Goal: Use online tool/utility: Utilize a website feature to perform a specific function

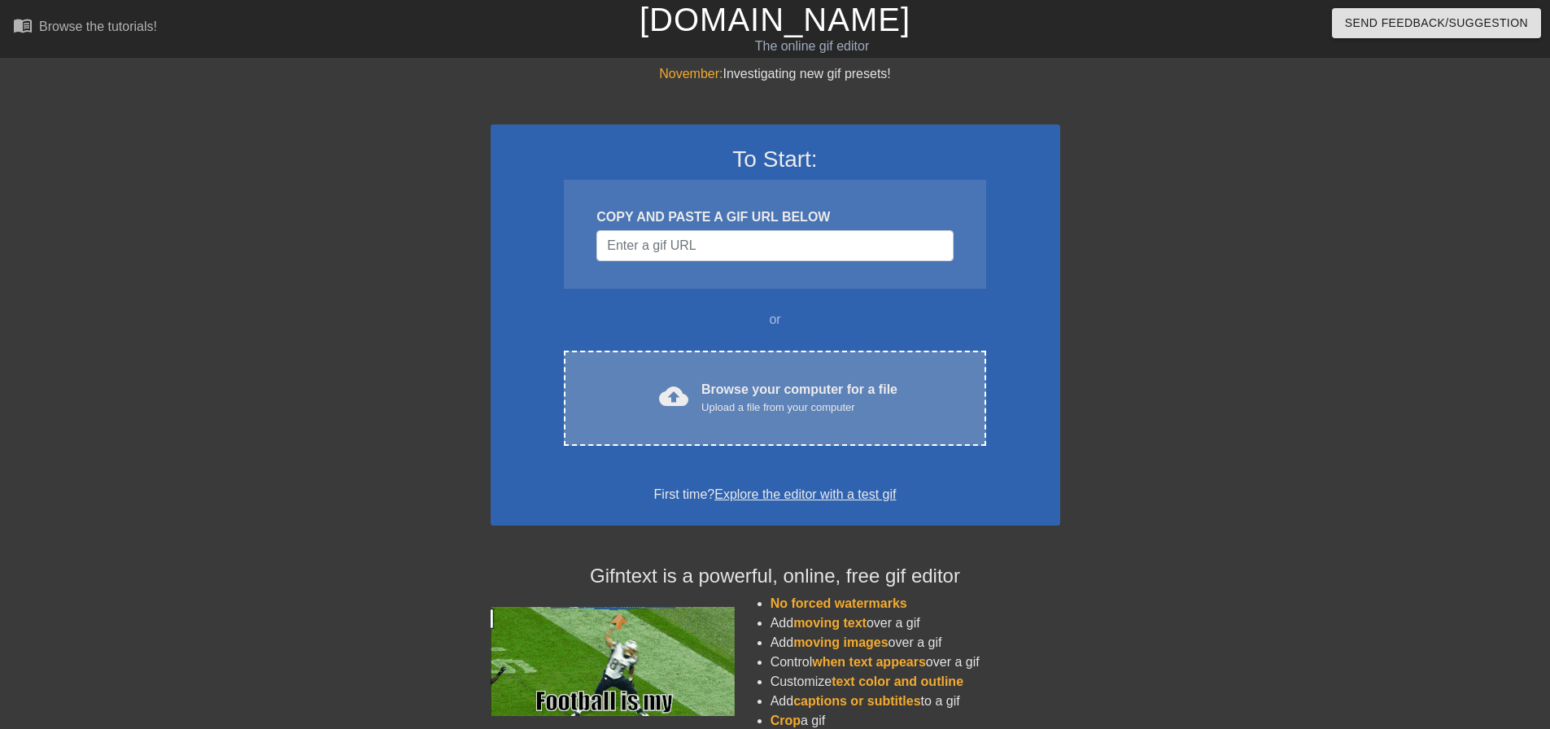
click at [776, 392] on div "Browse your computer for a file Upload a file from your computer" at bounding box center [799, 398] width 196 height 36
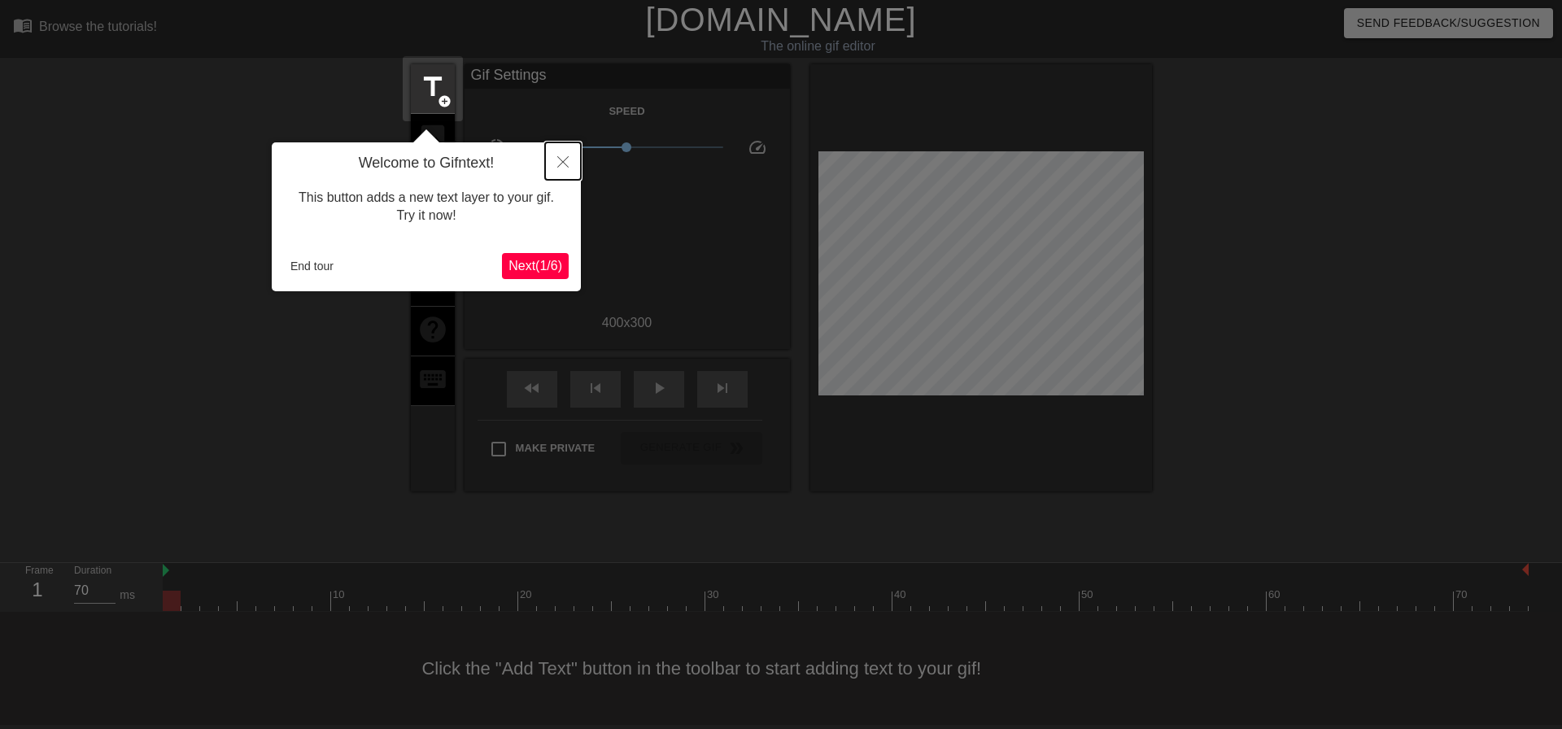
click at [567, 164] on icon "Close" at bounding box center [562, 161] width 11 height 11
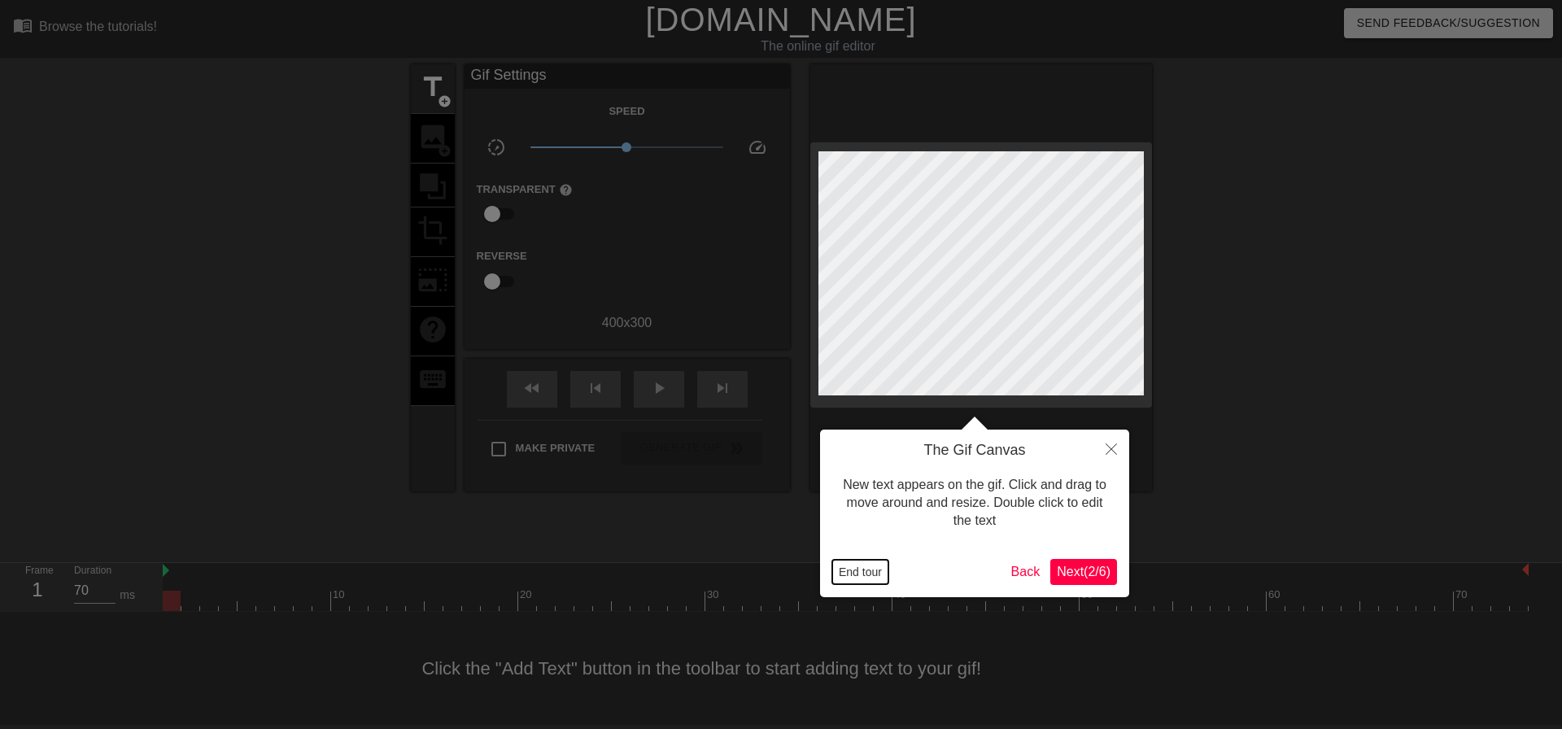
click at [858, 567] on button "End tour" at bounding box center [860, 572] width 56 height 24
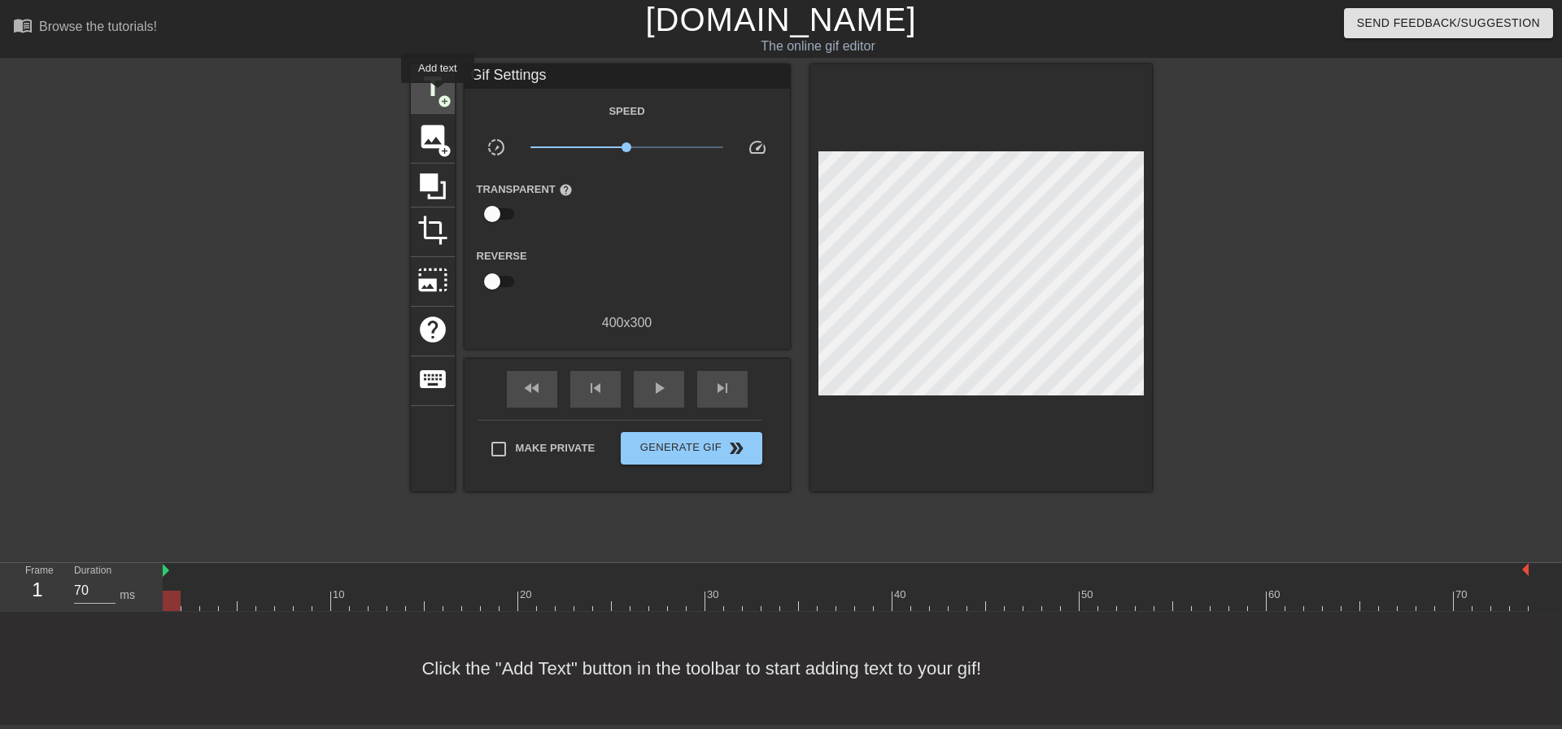
click at [438, 94] on span "add_circle" at bounding box center [445, 101] width 14 height 14
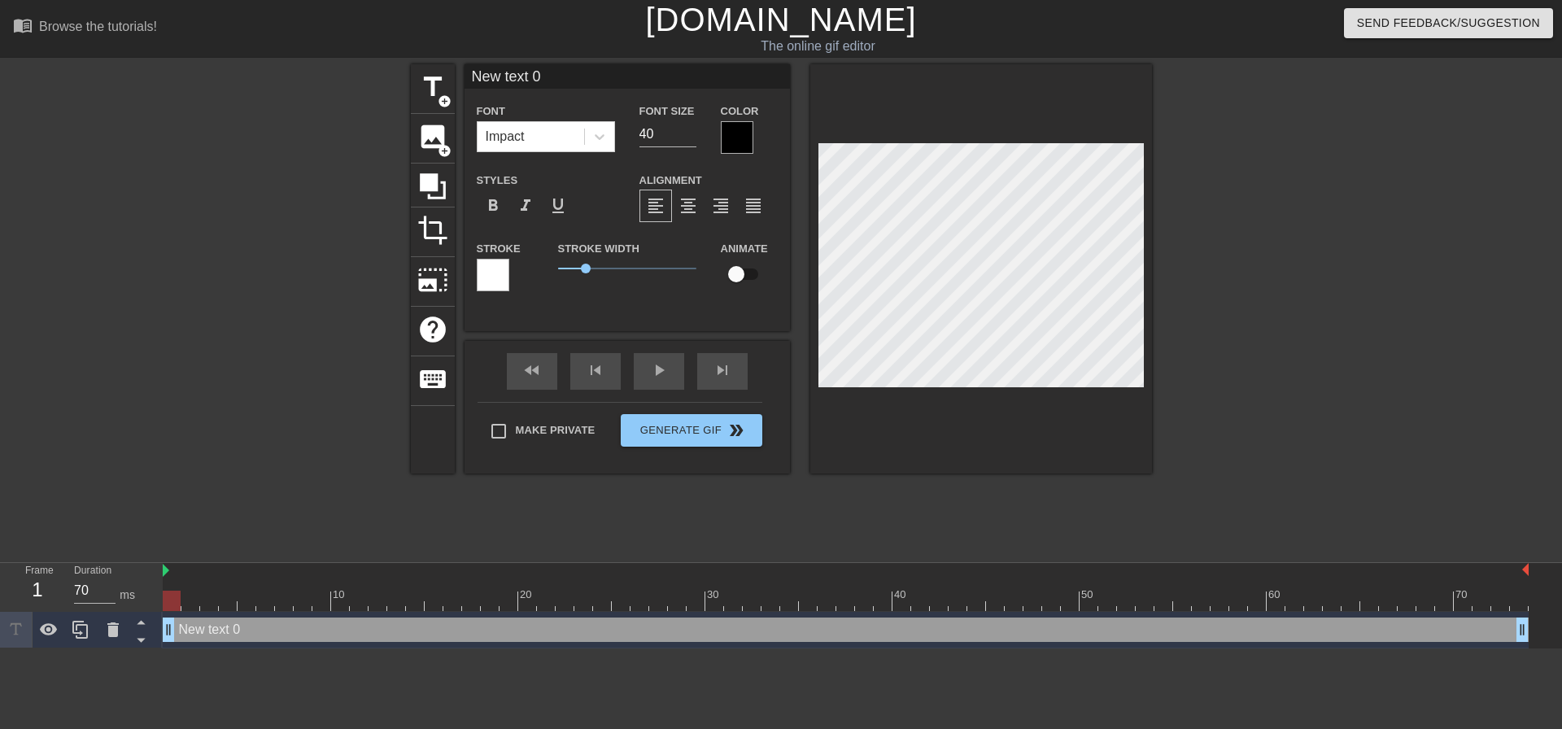
scroll to position [2, 2]
type input "W"
type textarea "W"
type input "We"
type textarea "We"
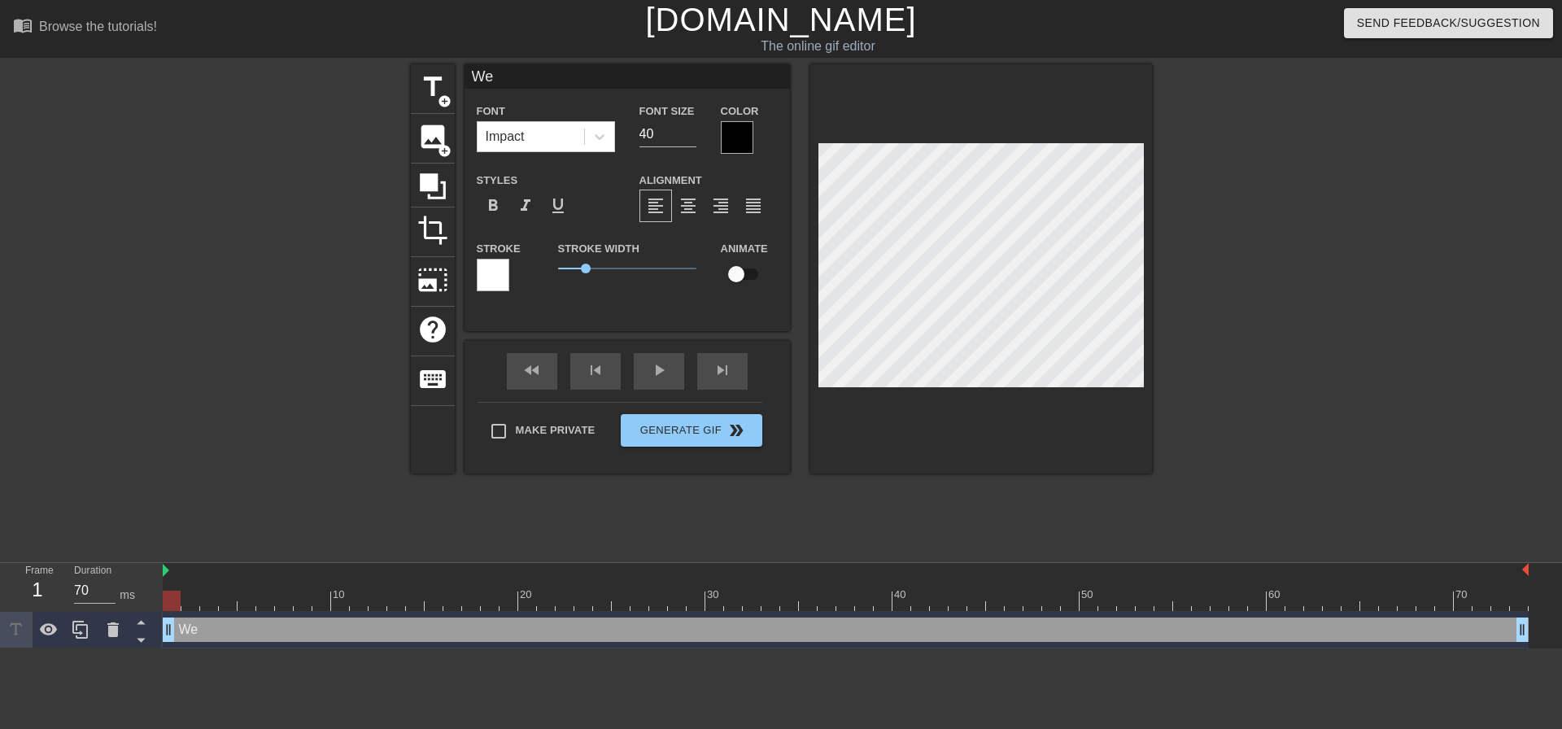
type input "Wed"
type textarea "Wed"
type input "Wedn"
type textarea "Wedn"
type input "Wedne"
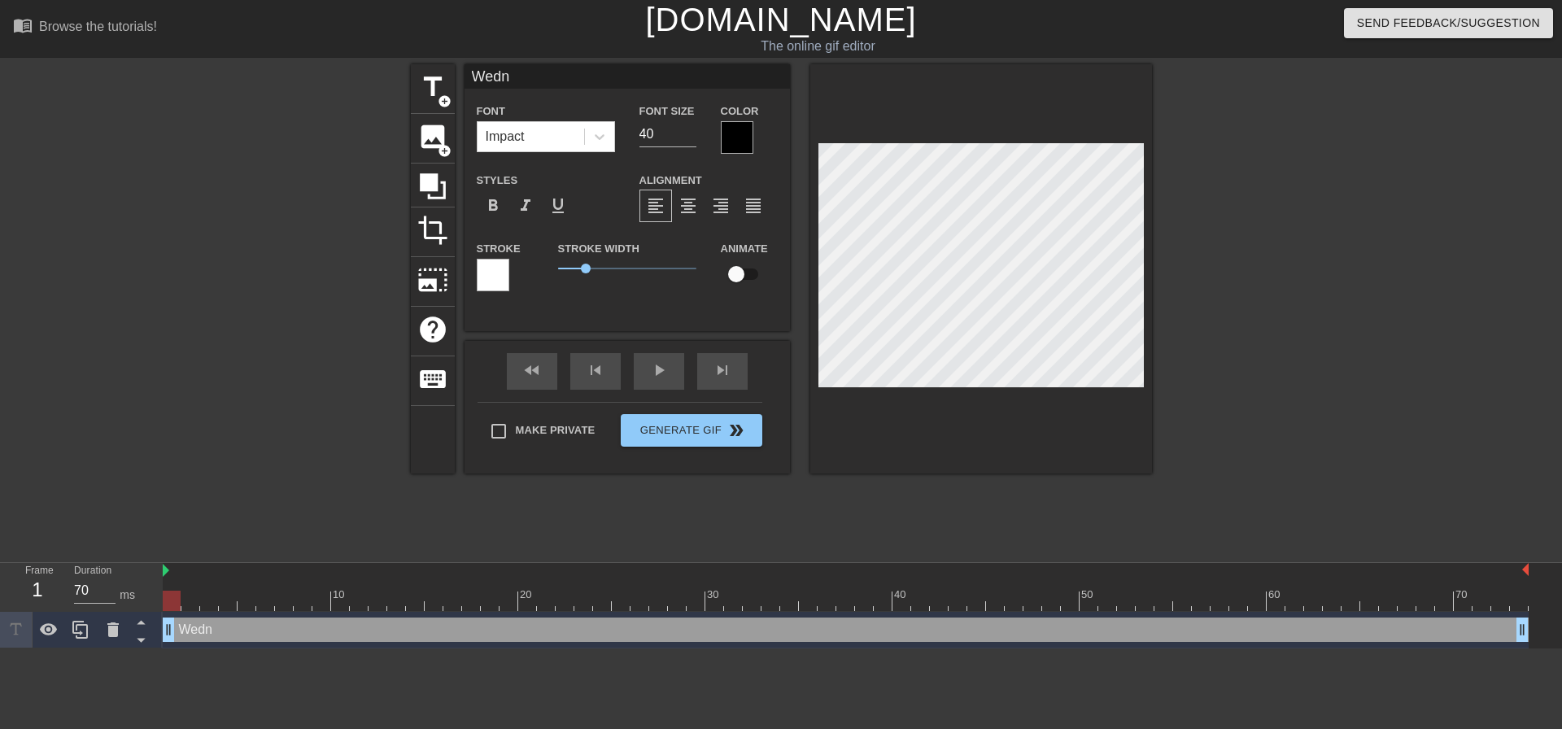
type textarea "Wedne"
type input "Wednes"
type textarea "Wednes"
type input "Wednesd"
type textarea "Wednesd"
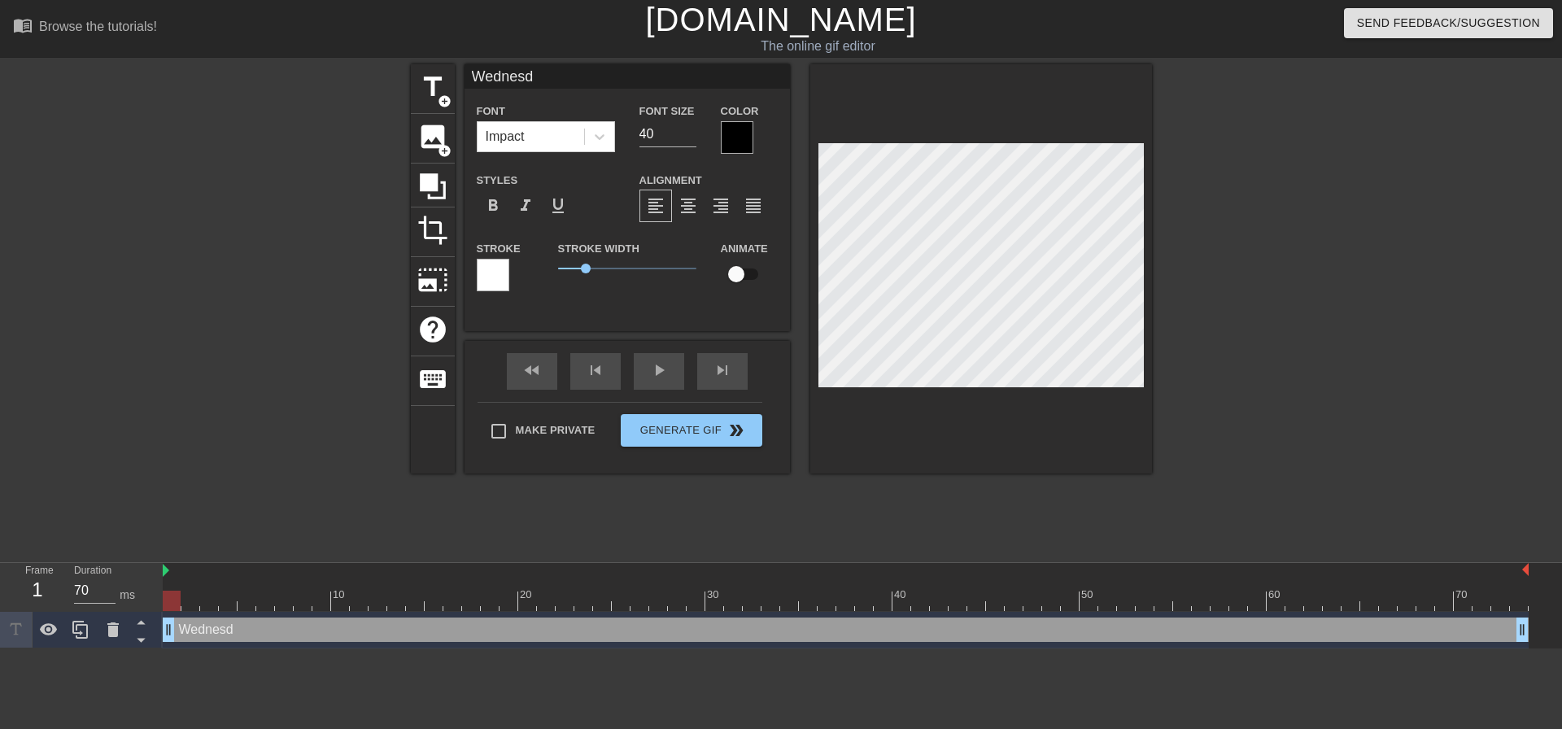
type input "Wednes"
type textarea "Wednes"
type input "Wedne"
type textarea "Wedne"
type input "Wedn"
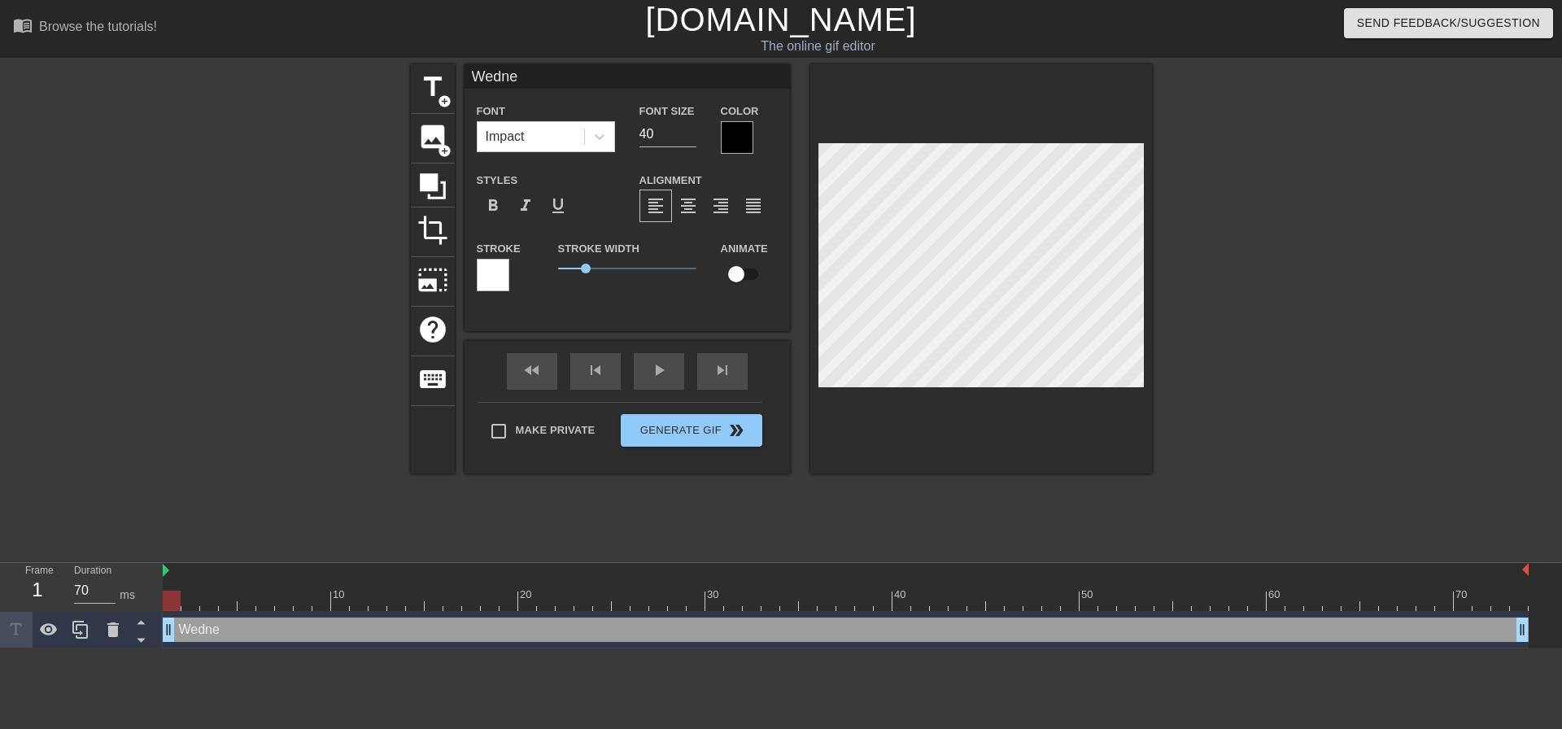
type textarea "Wedn"
type input "Wed"
type textarea "Wed"
type input "We"
type textarea "We"
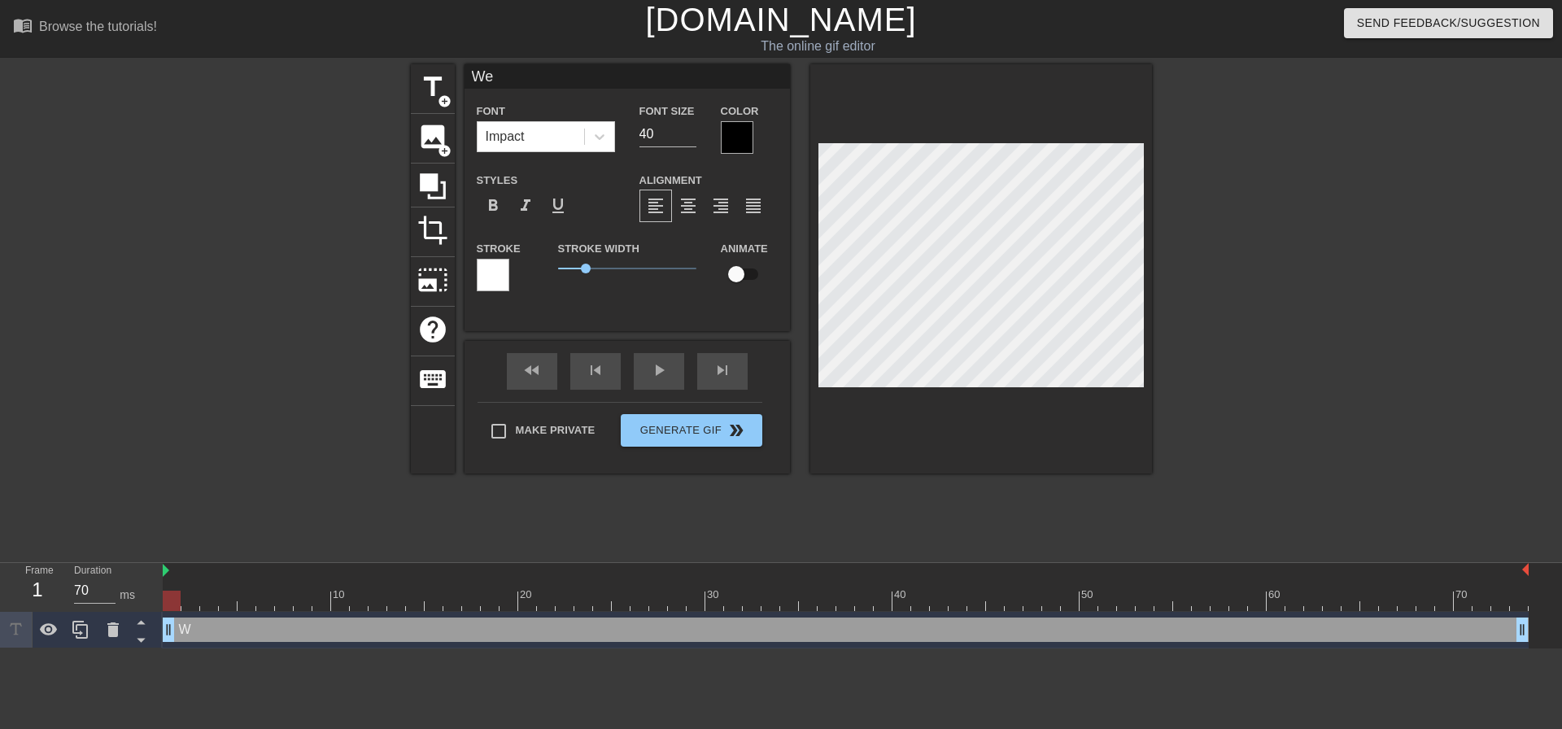
type input "W"
type textarea "W"
drag, startPoint x: 664, startPoint y: 138, endPoint x: 631, endPoint y: 138, distance: 33.4
click at [631, 138] on div "Font Size 40" at bounding box center [667, 127] width 81 height 53
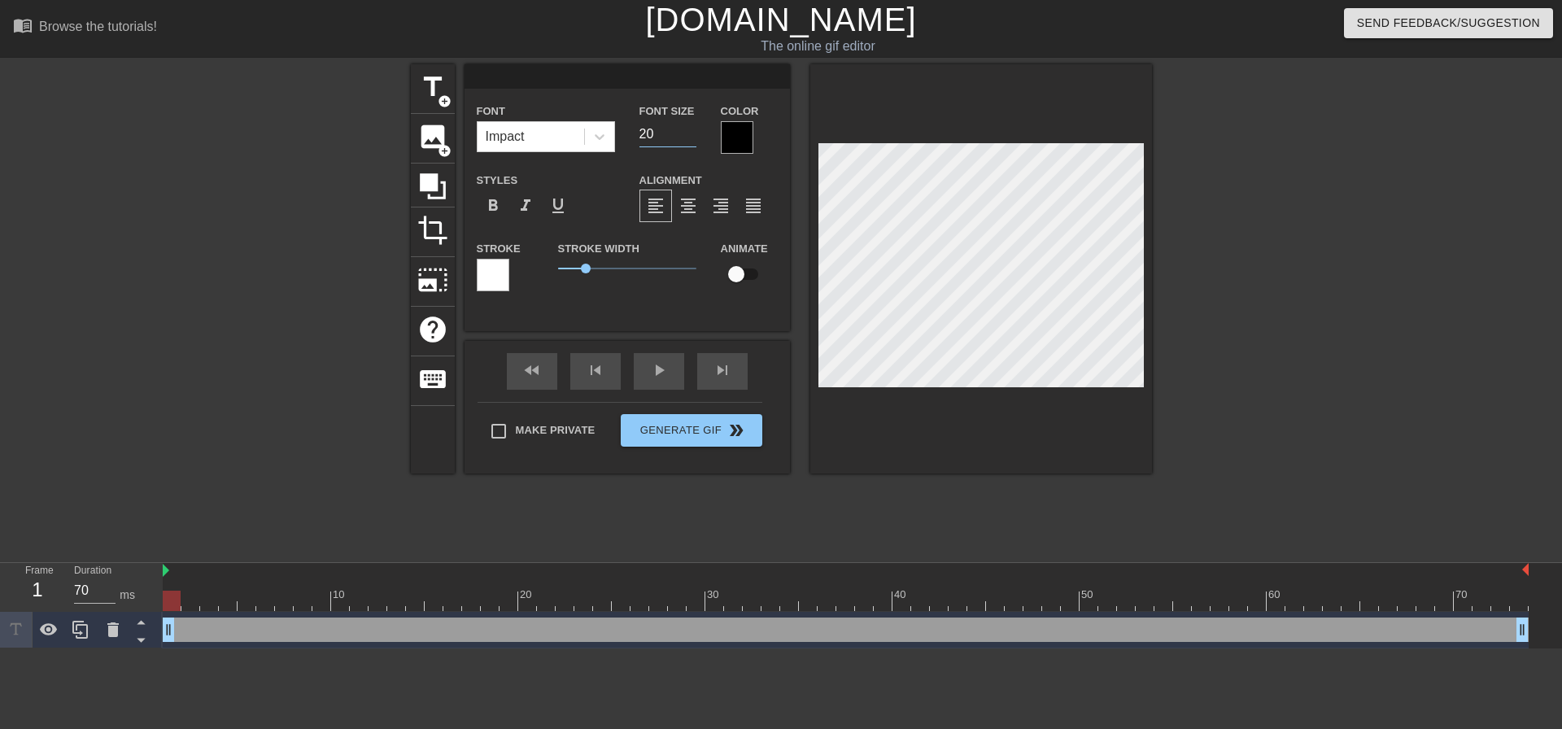
type input "20"
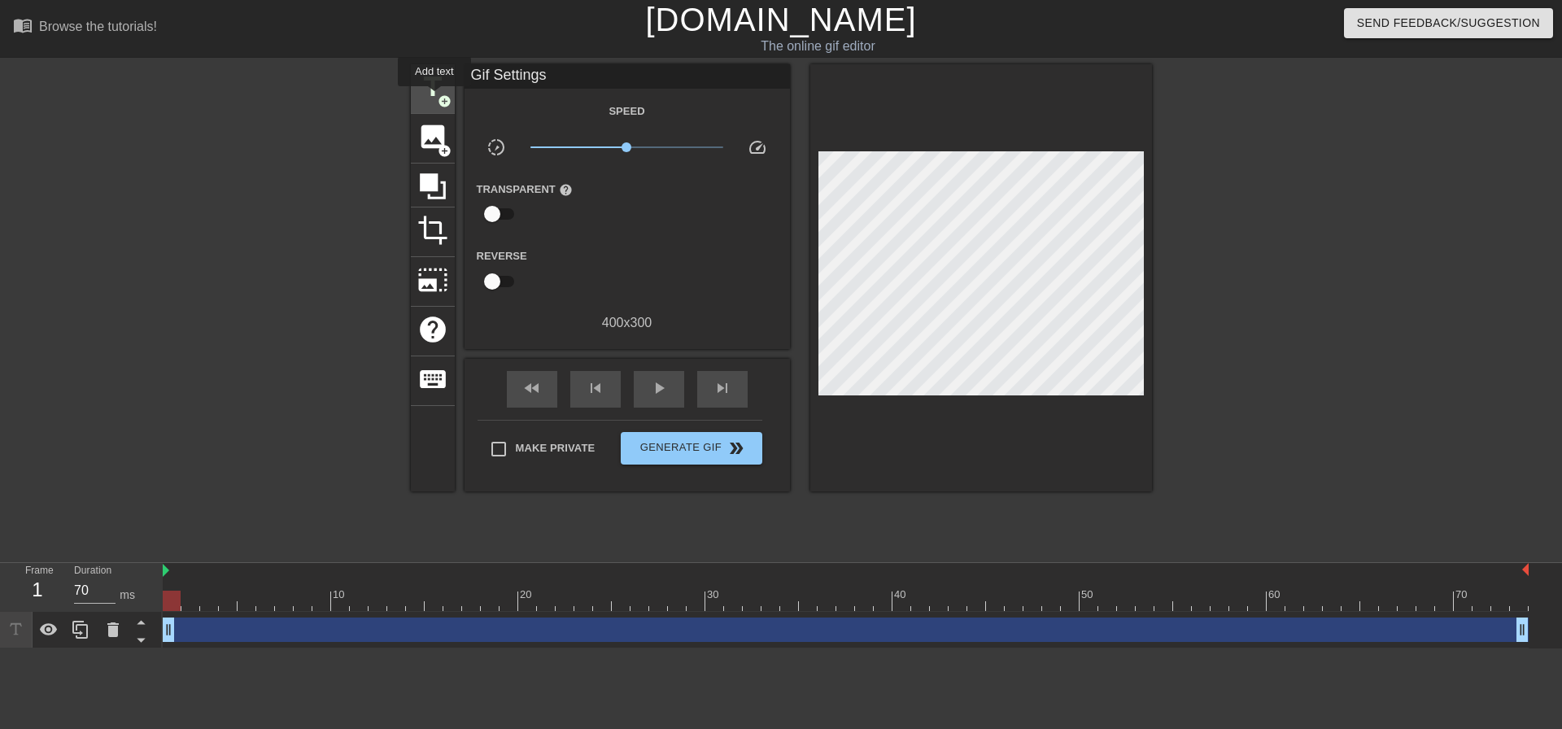
click at [435, 97] on span "title" at bounding box center [432, 87] width 31 height 31
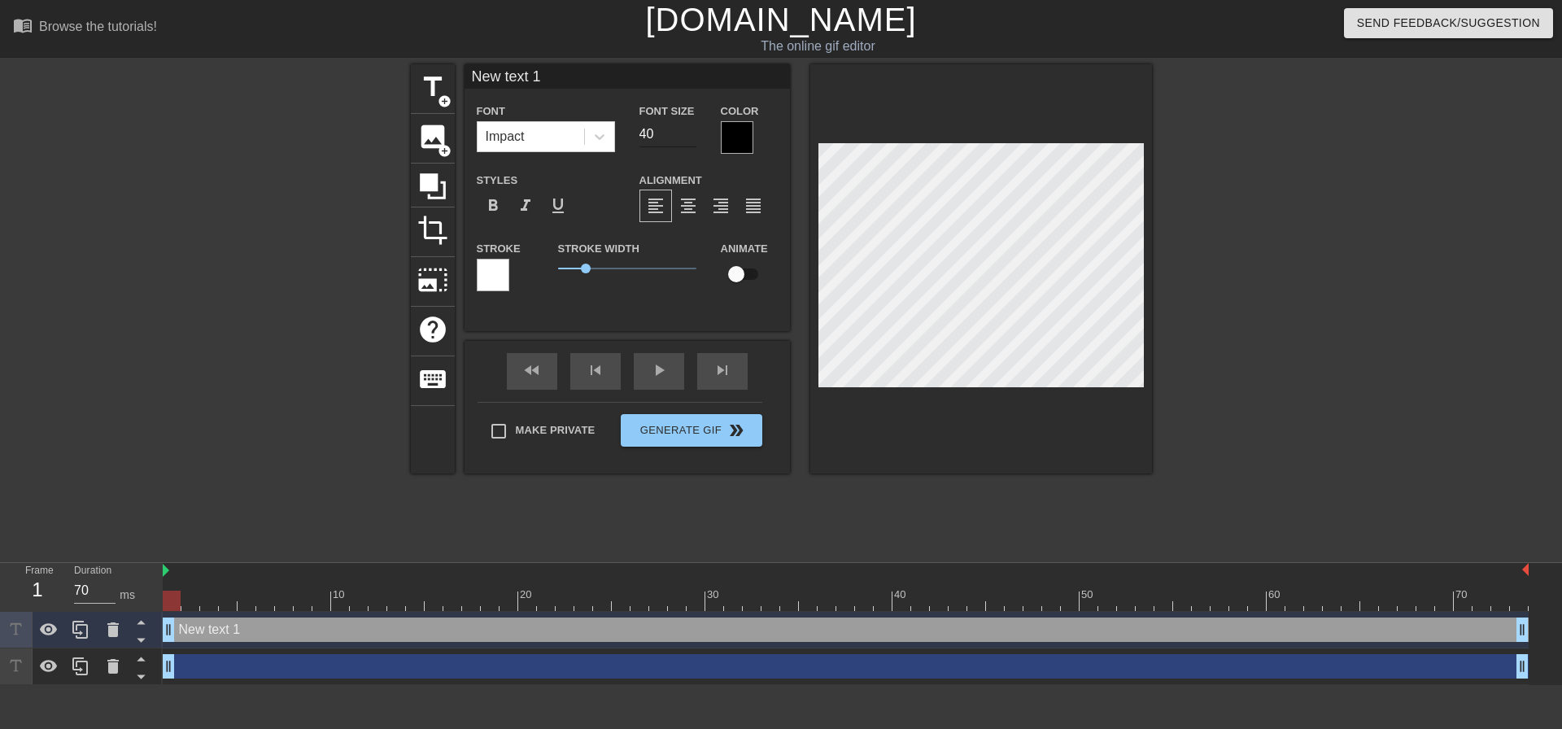
click at [649, 133] on input "40" at bounding box center [668, 134] width 57 height 26
drag, startPoint x: 662, startPoint y: 132, endPoint x: 640, endPoint y: 135, distance: 21.4
click at [640, 135] on input "40" at bounding box center [668, 134] width 57 height 26
type input "20"
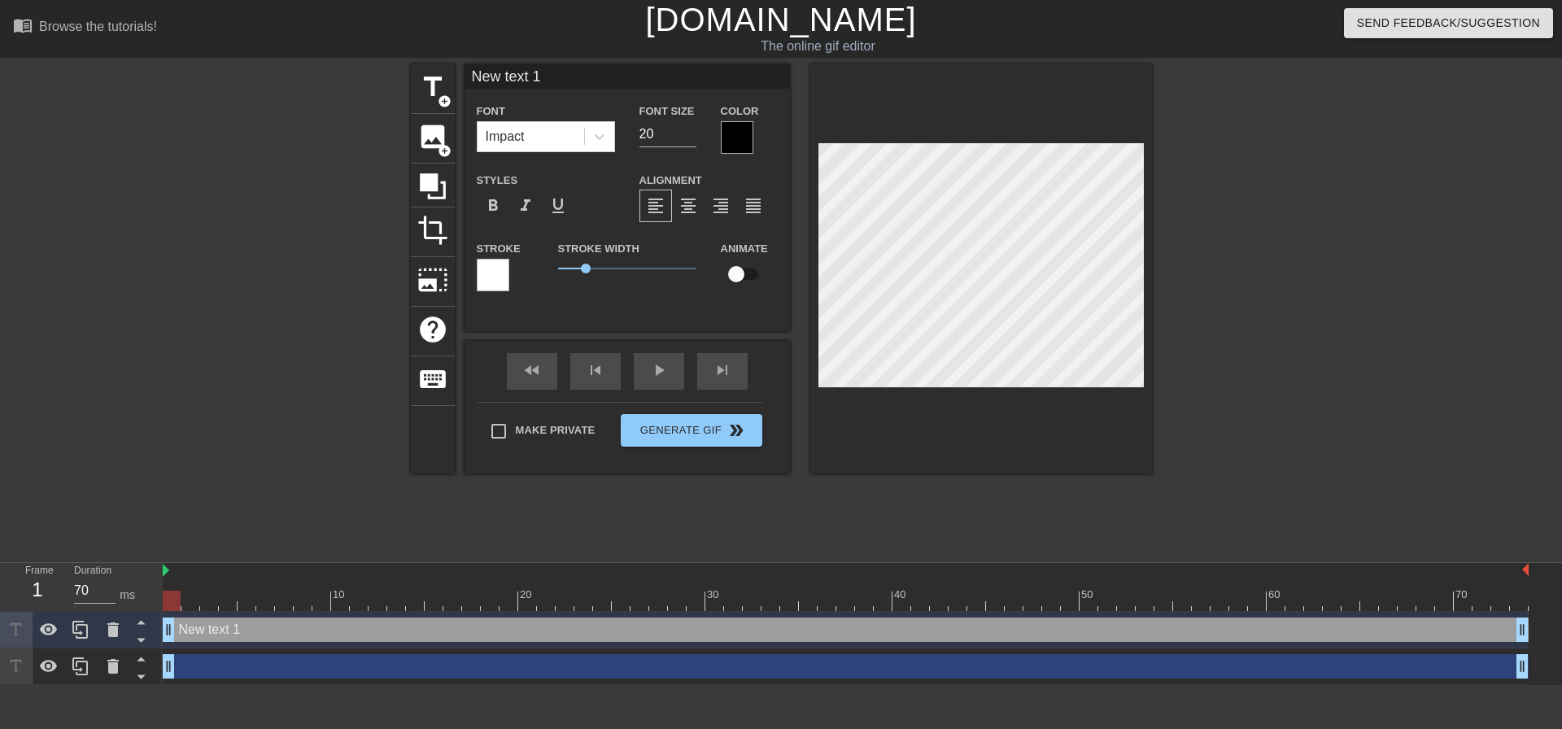
type input "New text"
type textarea "New text"
type input "New text"
type textarea "New text"
type input "New tex"
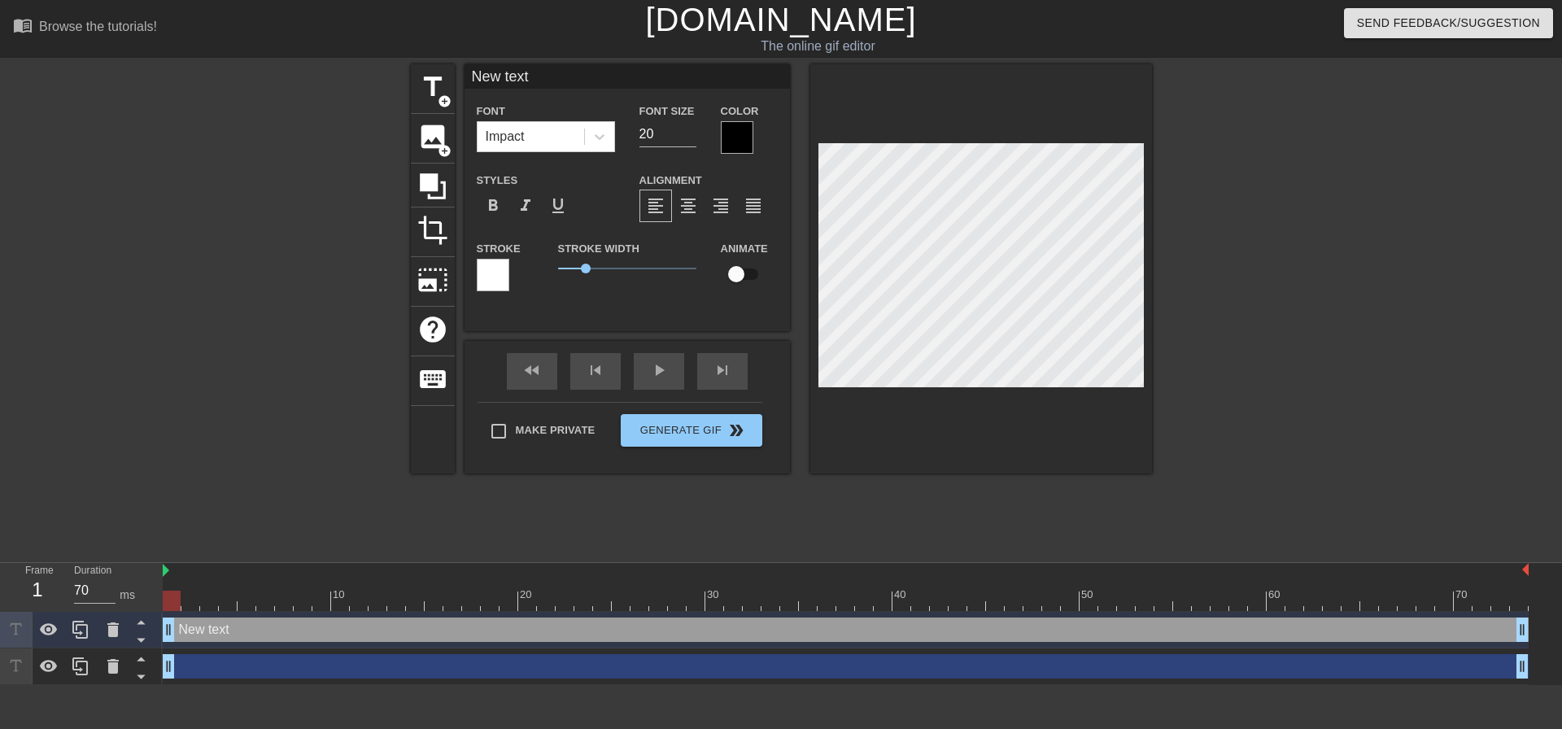
type textarea "New tex"
type input "New te"
type textarea "New te"
type input "New t"
type textarea "New t"
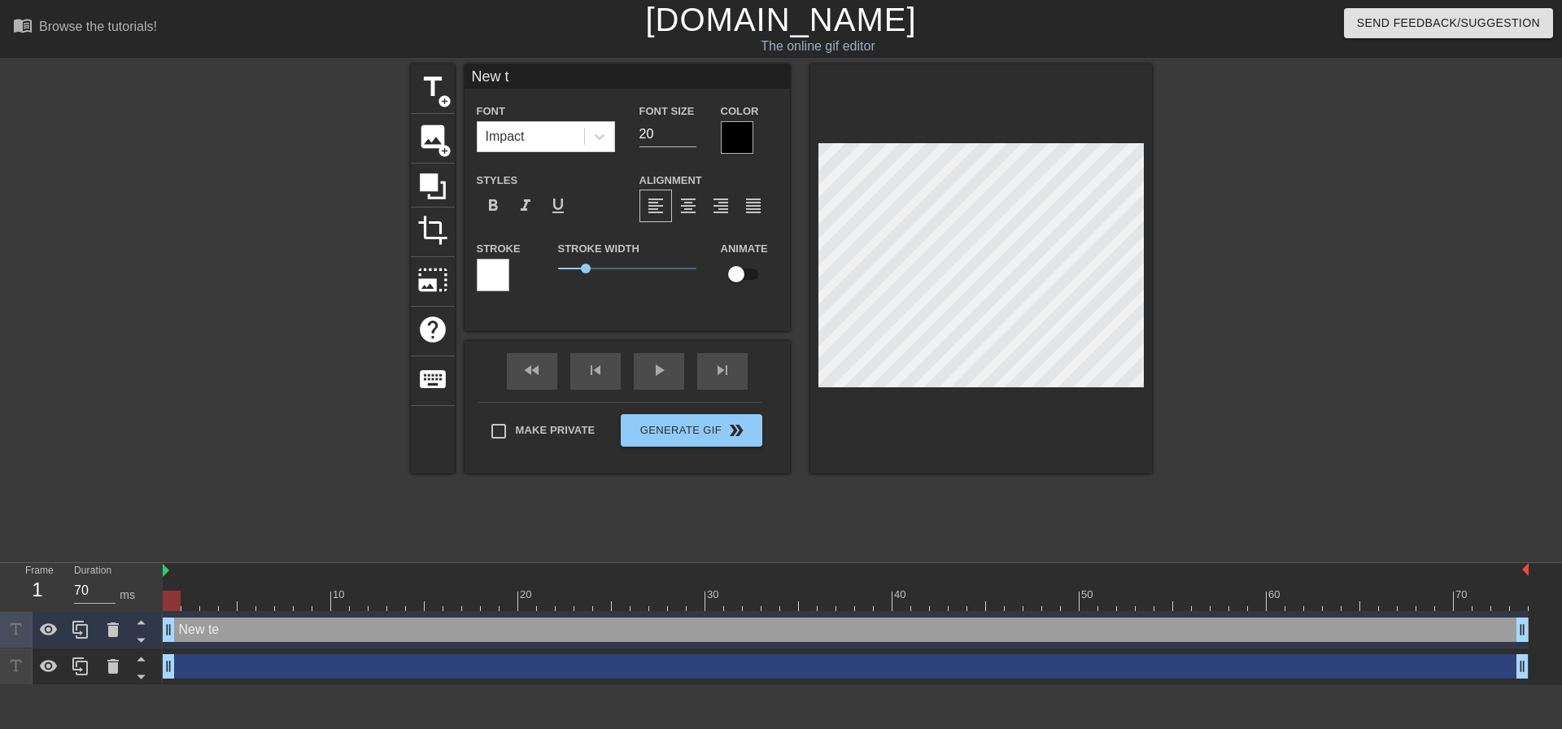
type input "New"
type textarea "New"
type input "Ne"
type textarea "Ne"
type input "N"
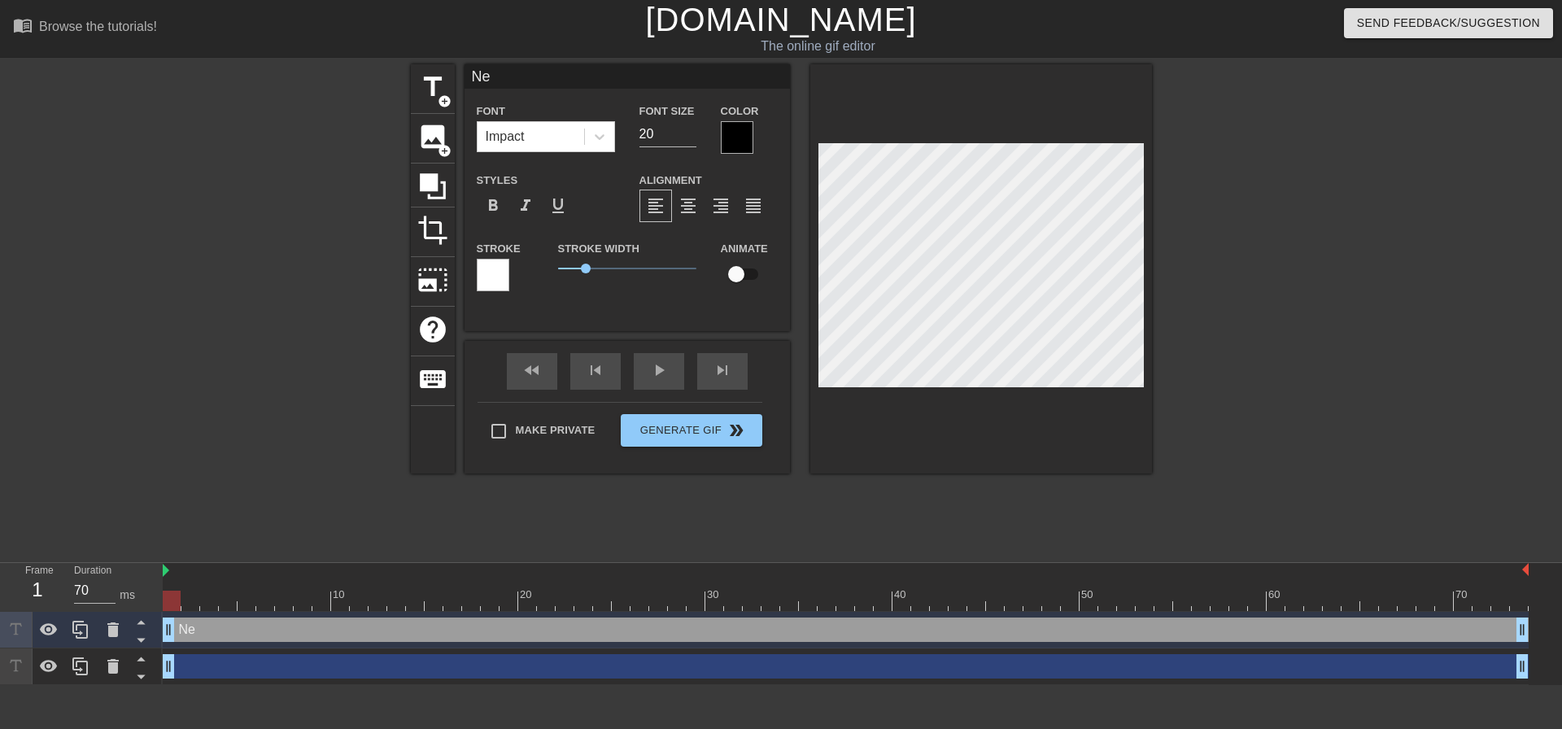
type textarea "N"
type input "W"
type textarea "W"
type input "We"
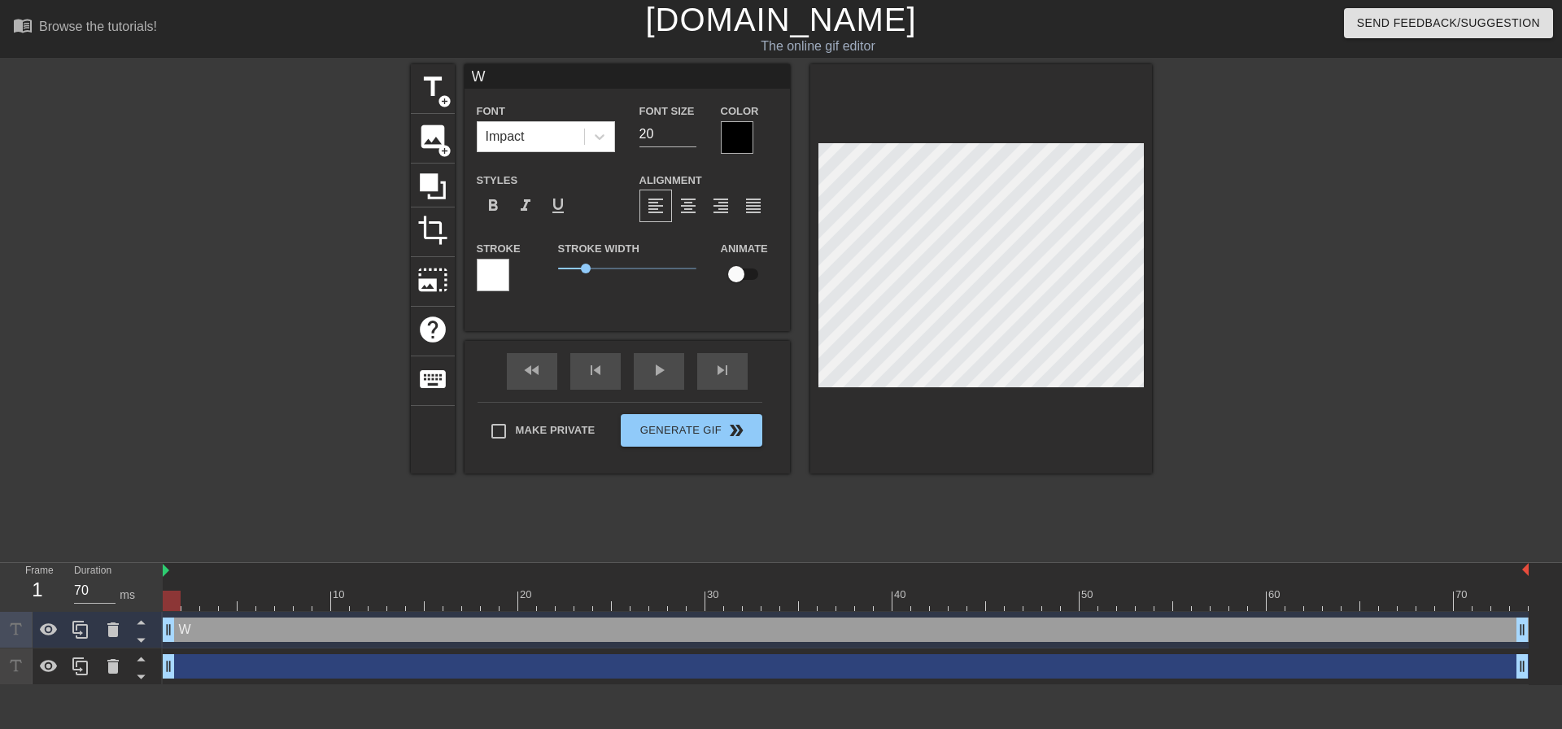
type textarea "We"
type input "Wed"
type textarea "Wed"
type input "We"
type textarea "We"
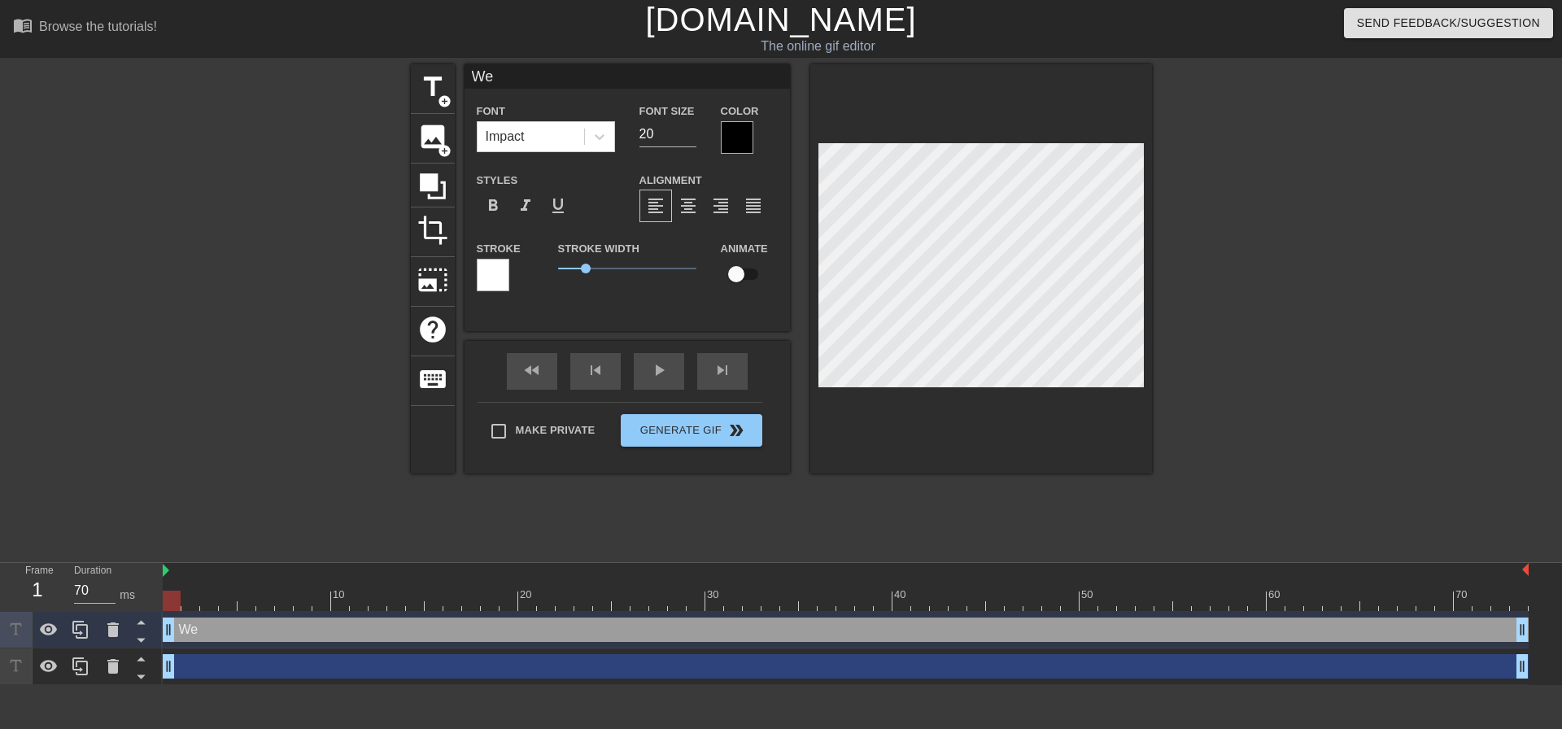
type input "W"
type textarea "W"
type input "T"
type textarea "T"
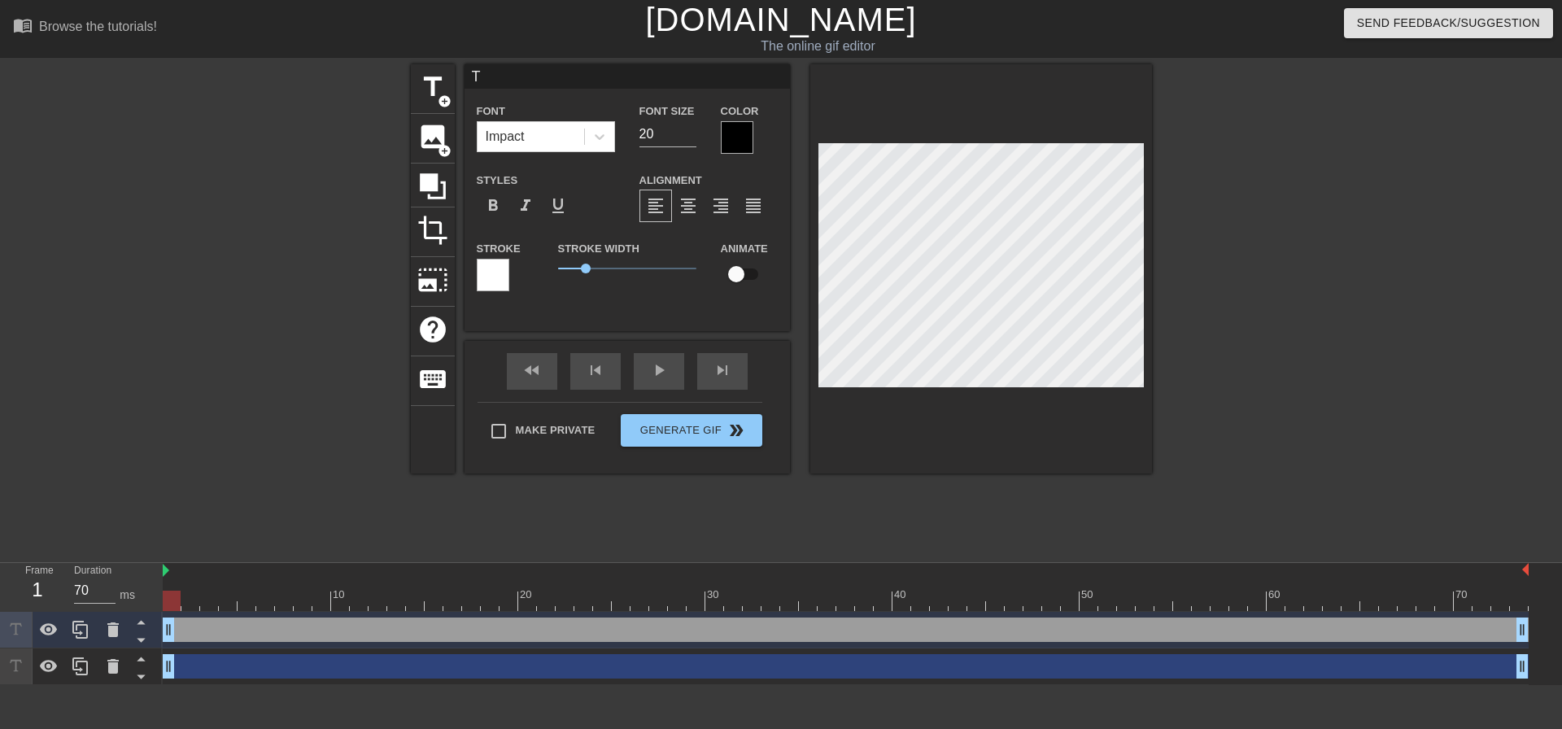
type input "Th"
type textarea "Th"
type input "Thu"
type textarea "Thu"
type input "Thur"
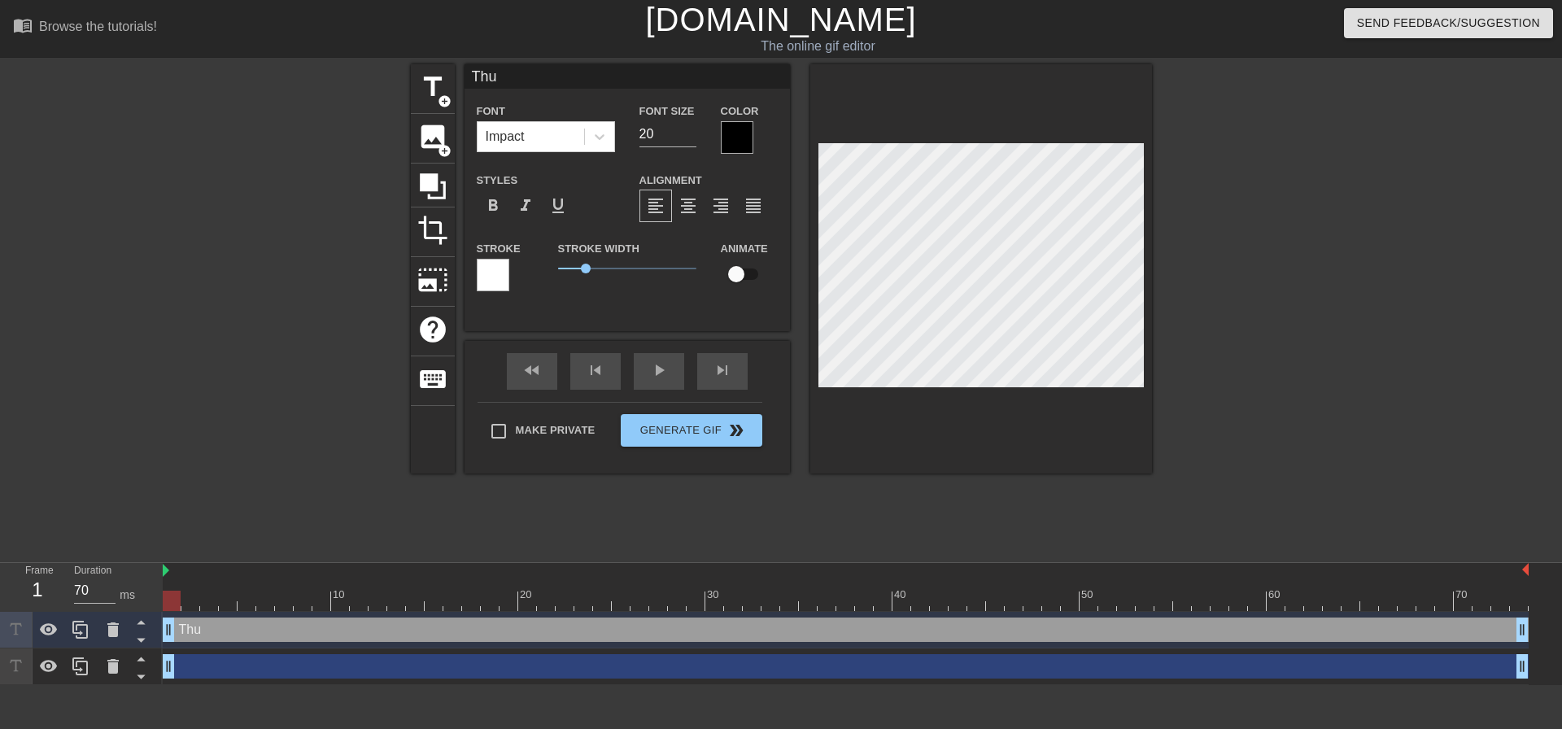
type textarea "Thur"
type input "Thurs"
type textarea "Thurs"
type input "Thursd"
type textarea "Thursd"
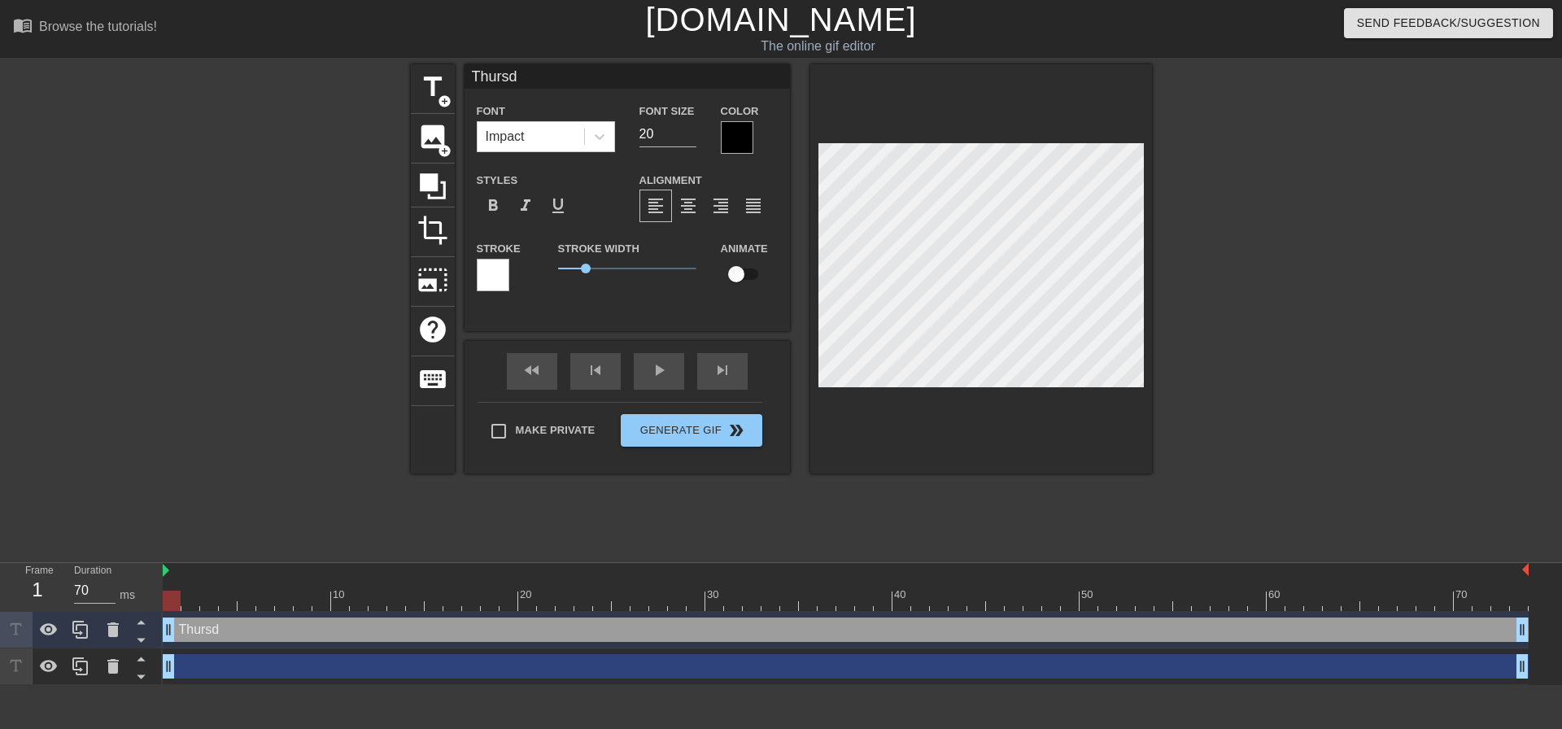
type input "Thursda"
type textarea "Thursda"
type input "[DATE]"
type textarea "[DATE]"
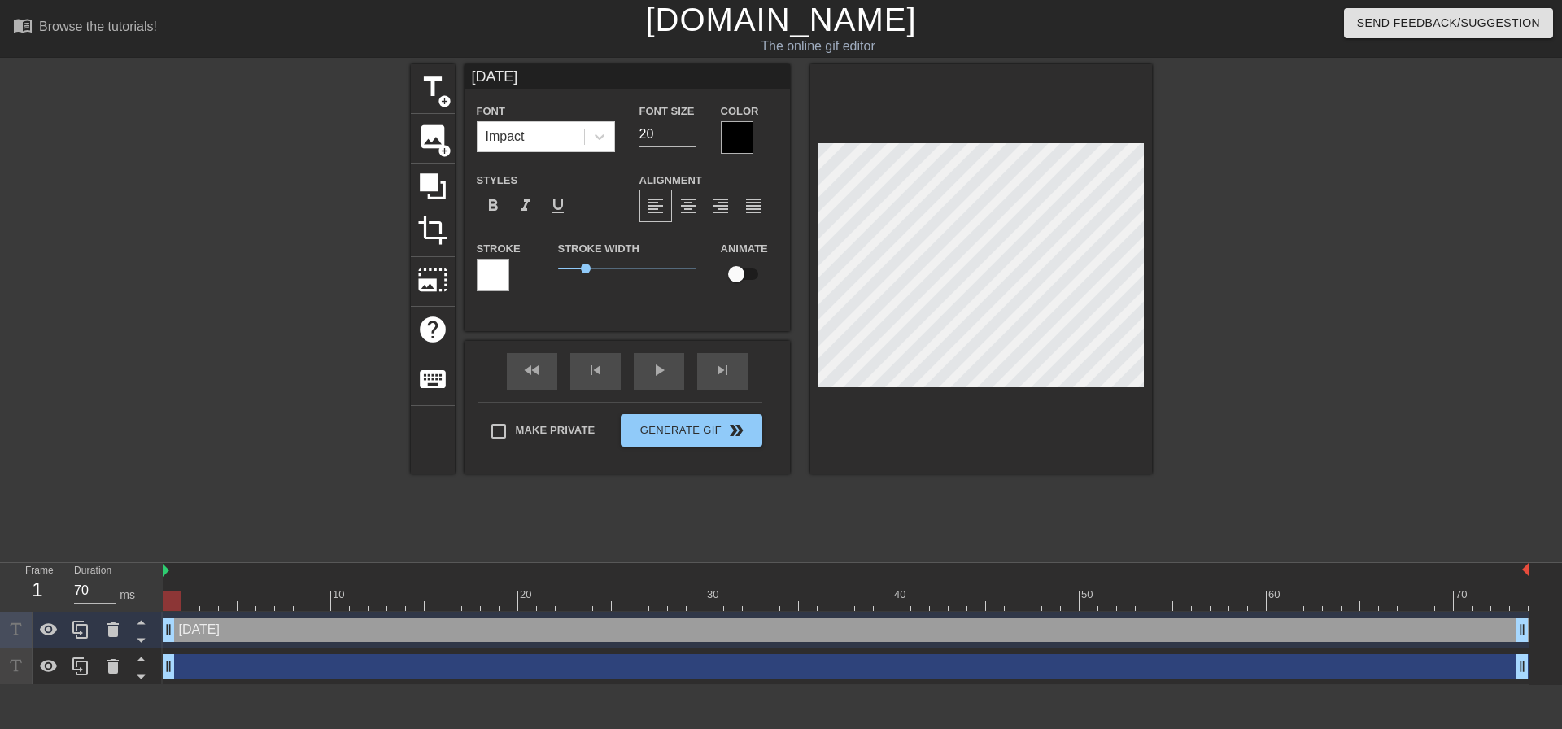
type input "[DATE],"
type textarea "[DATE],"
type input "[DATE],"
type textarea "[DATE],"
type input "[DATE], w"
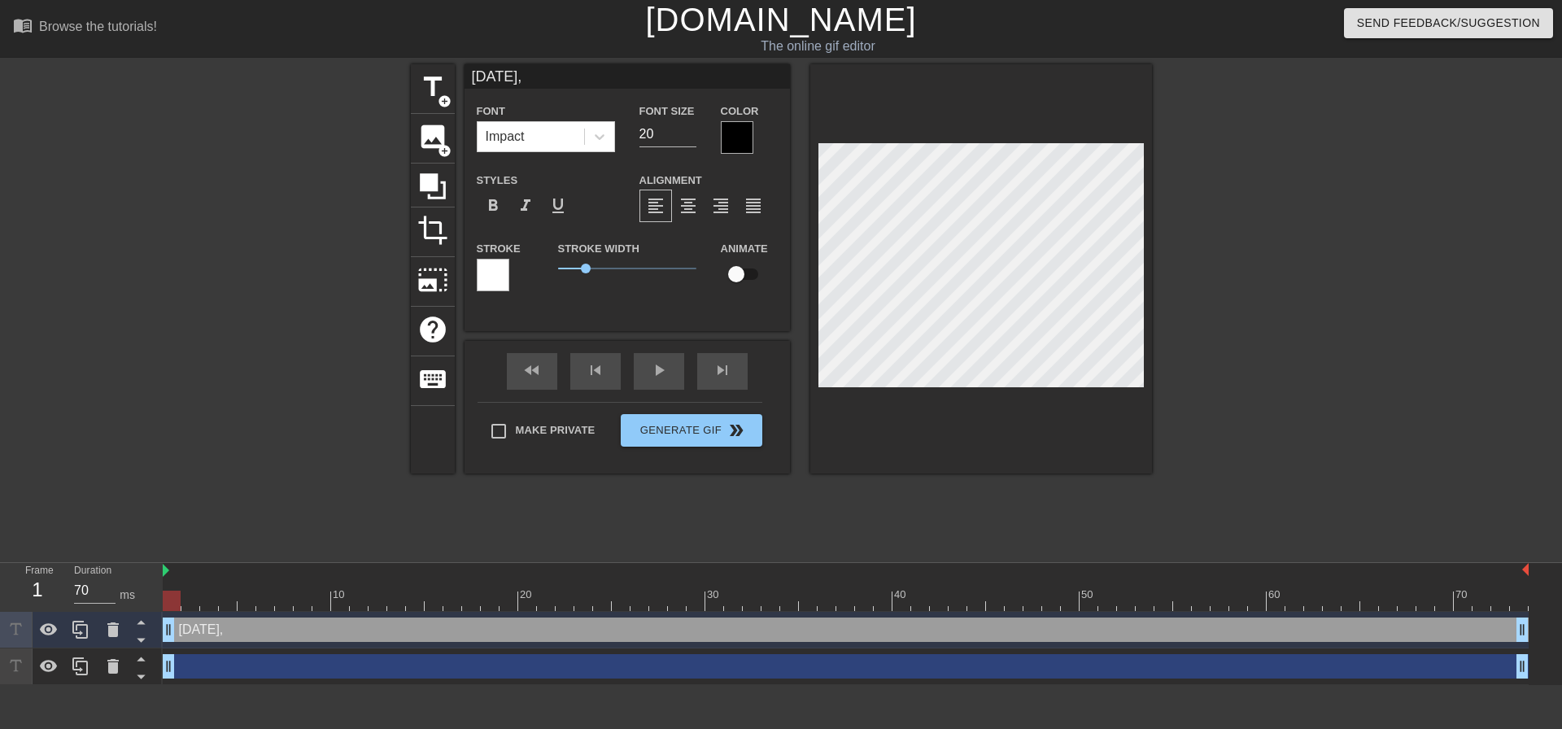
type textarea "[DATE], w"
type input "[DATE], we"
type textarea "[DATE], we"
type input "[DATE], wel"
type textarea "[DATE], wel"
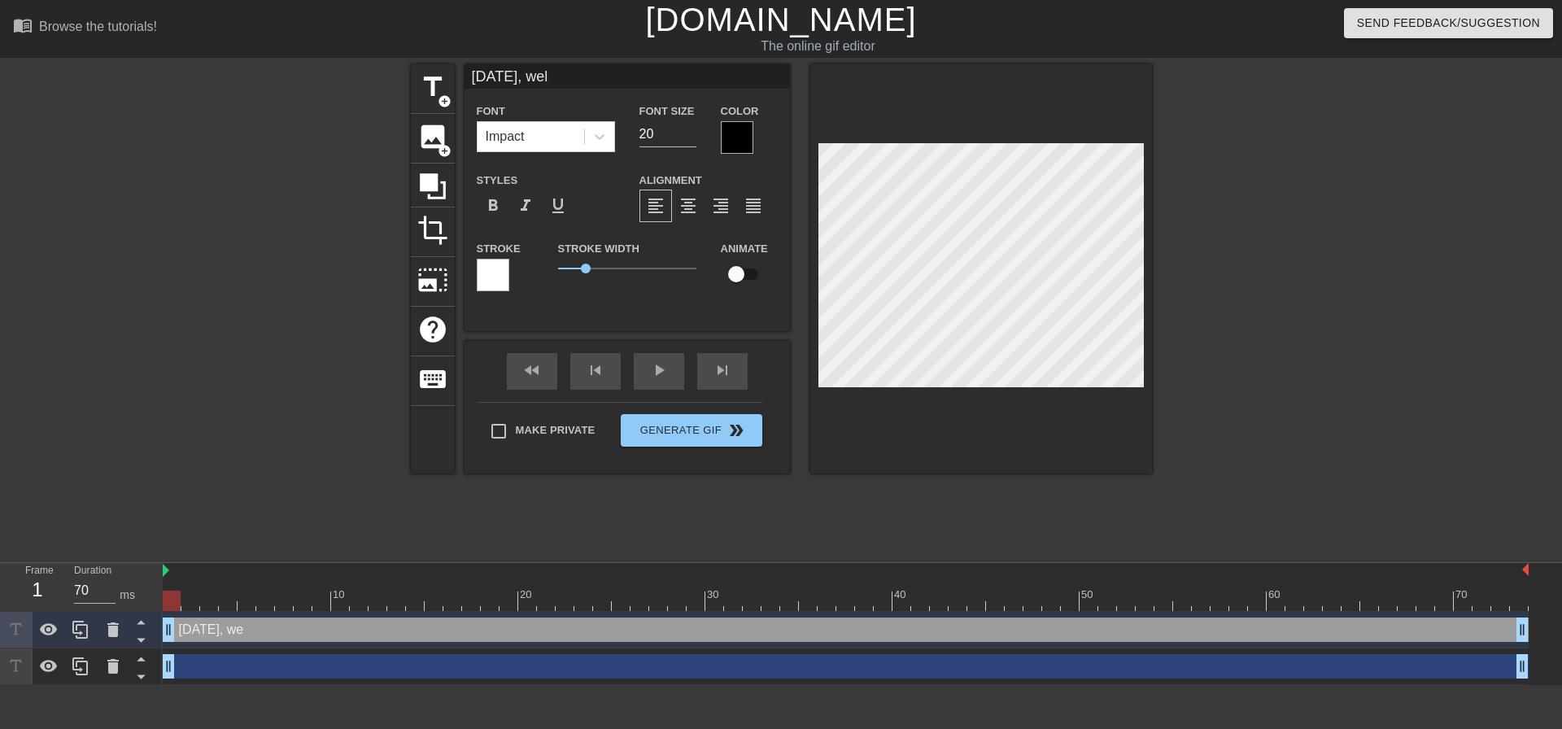
type input "[DATE], well"
type textarea "[DATE], well"
type input "[DATE], well"
type textarea "[DATE], well"
type input "[DATE], well F"
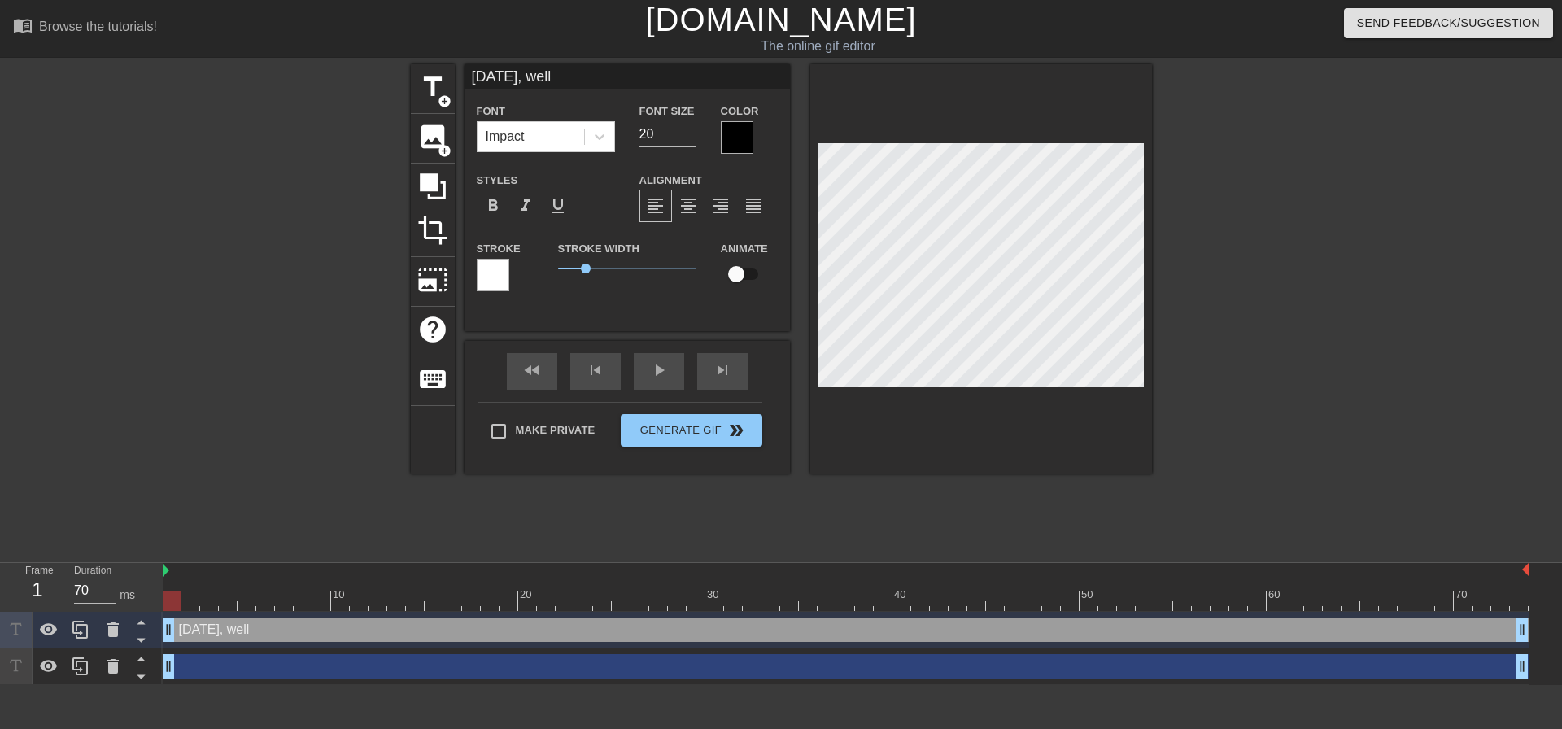
type textarea "[DATE], well F"
type input "[DATE], well Fr"
type textarea "[DATE], well Fr"
type input "[DATE], well Fri"
type textarea "[DATE], well Fri"
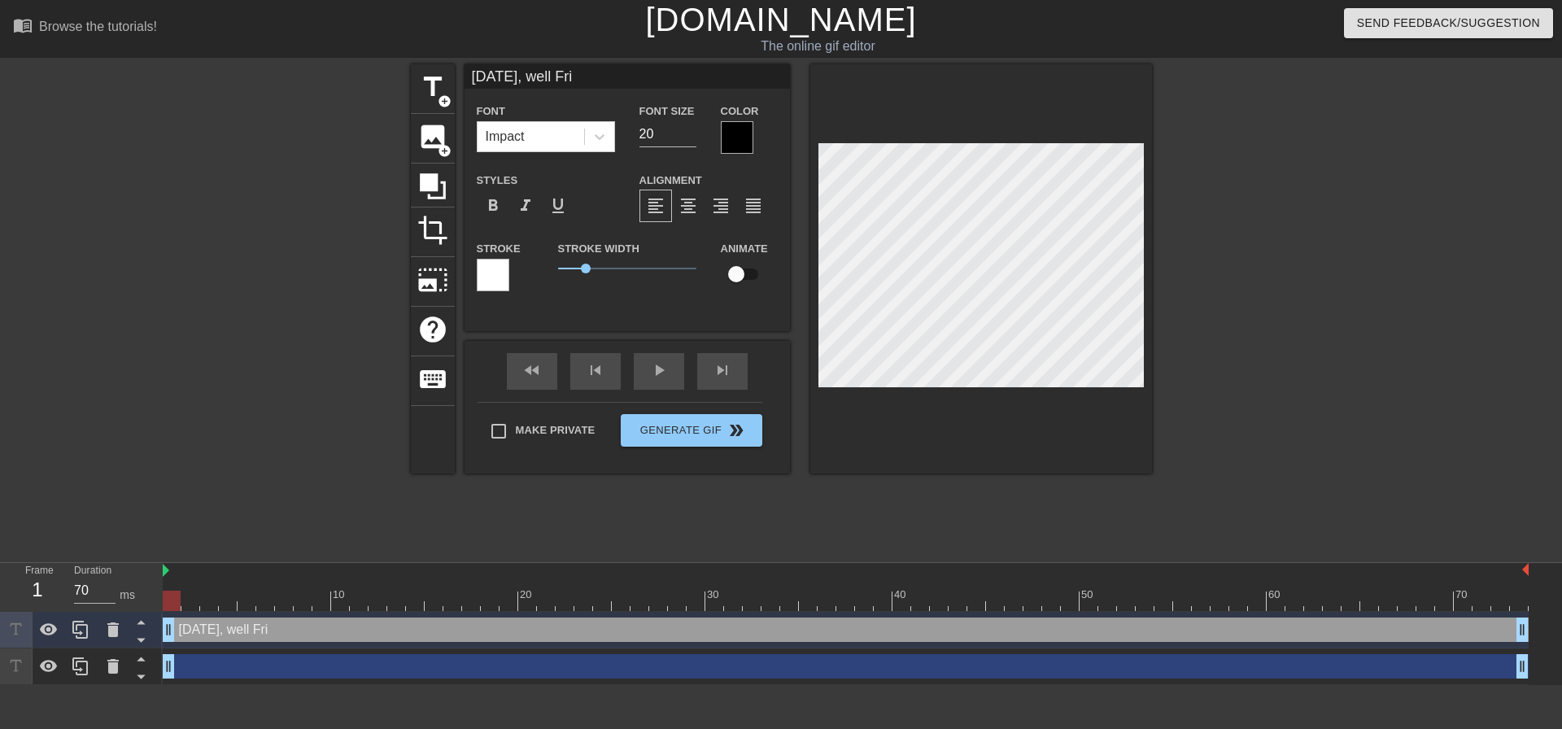
type input "[DATE], well Frid"
type textarea "[DATE], well Frid"
type input "[DATE], well [PERSON_NAME]"
type textarea "[DATE], well [PERSON_NAME]"
type input "[DATE], well [DATE]"
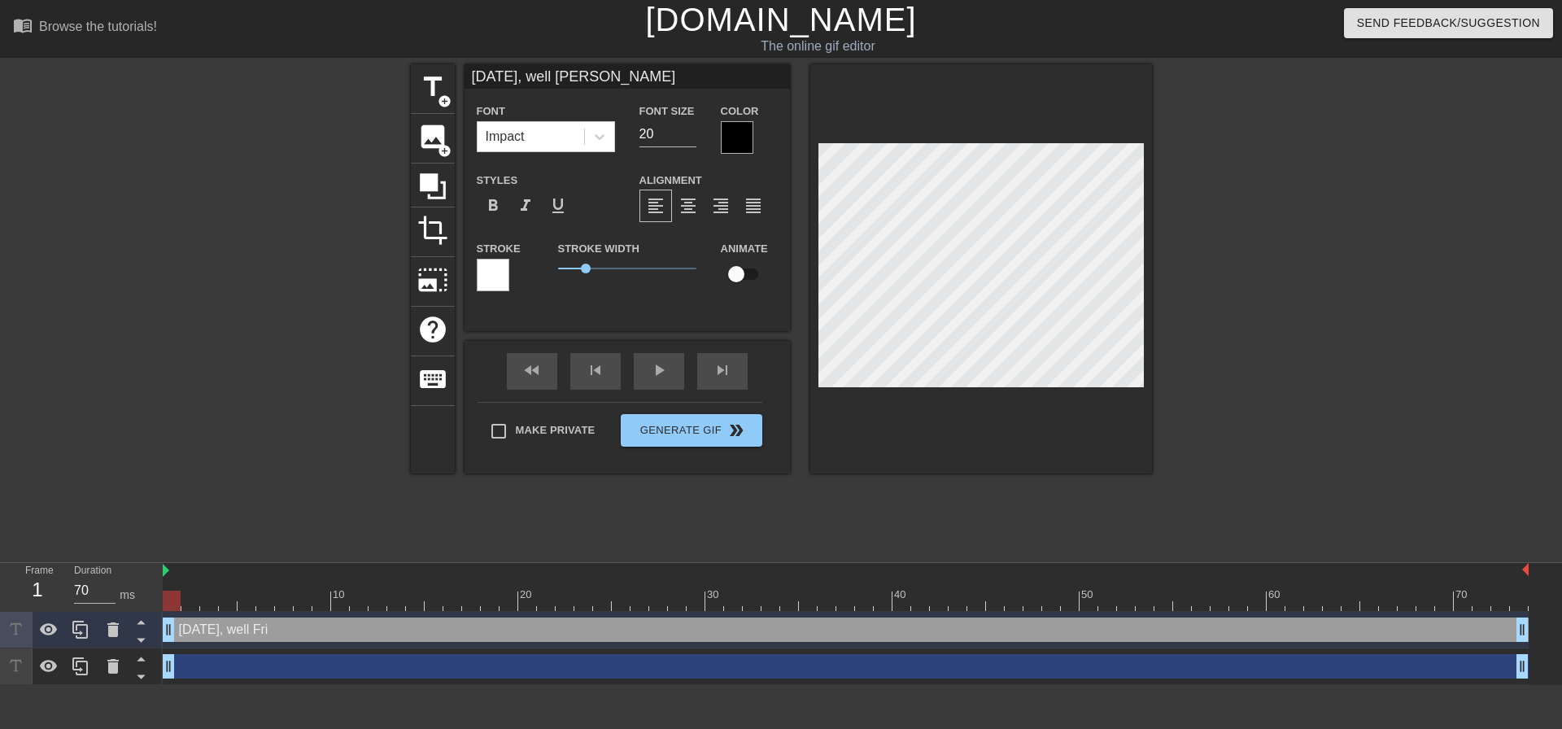
type textarea "[DATE], well [DATE]"
type input "[DATE], well [DATE]"
type textarea "[DATE], well [DATE]"
type input "[DATE], well [DATE] E"
type textarea "[DATE], well [DATE] E"
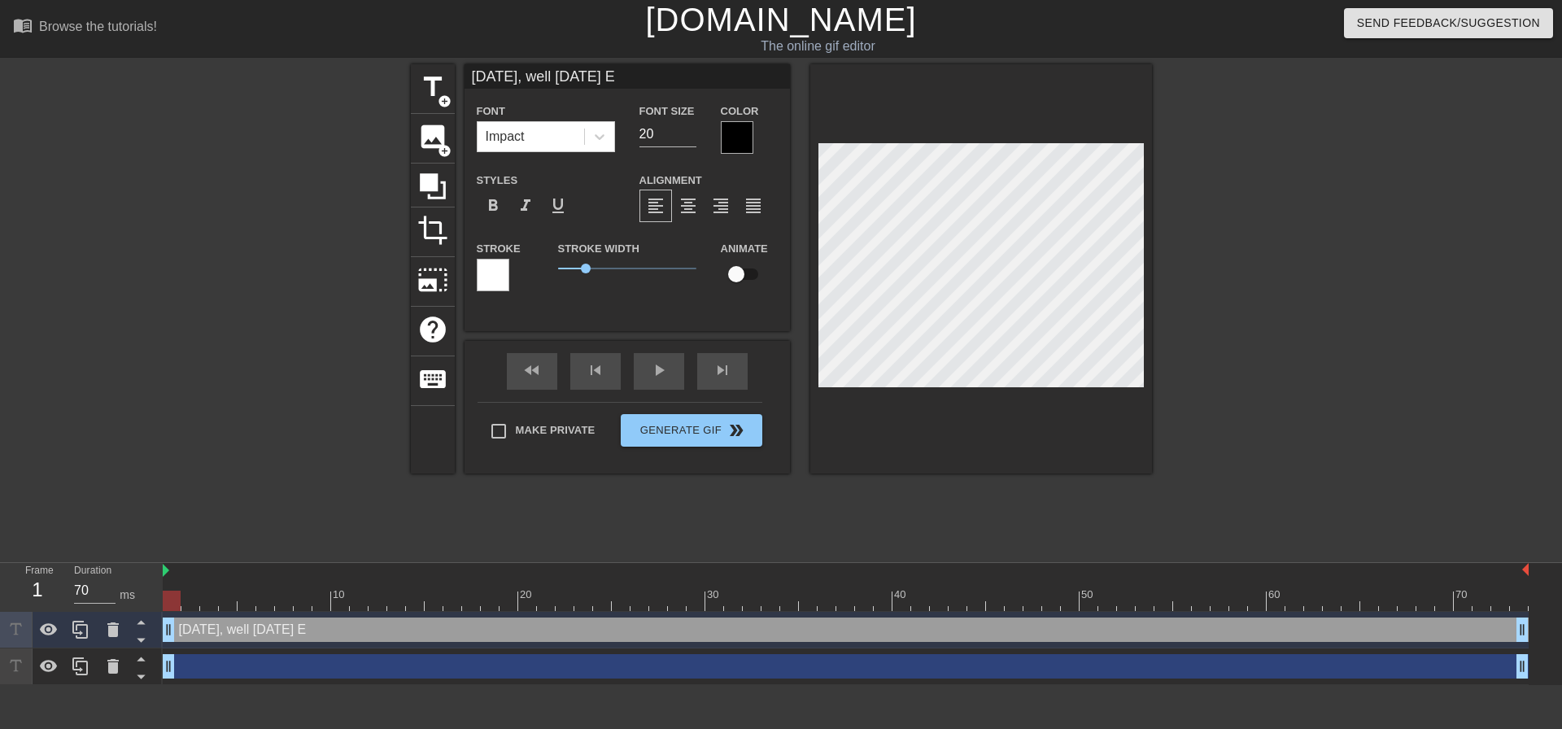
type input "[DATE], well [DATE] Ev"
type textarea "[DATE], well [DATE] Ev"
type input "[DATE], well [DATE] Eve"
type textarea "[DATE], well [DATE] Eve"
type input "[DATE], well [DATE] Eve"
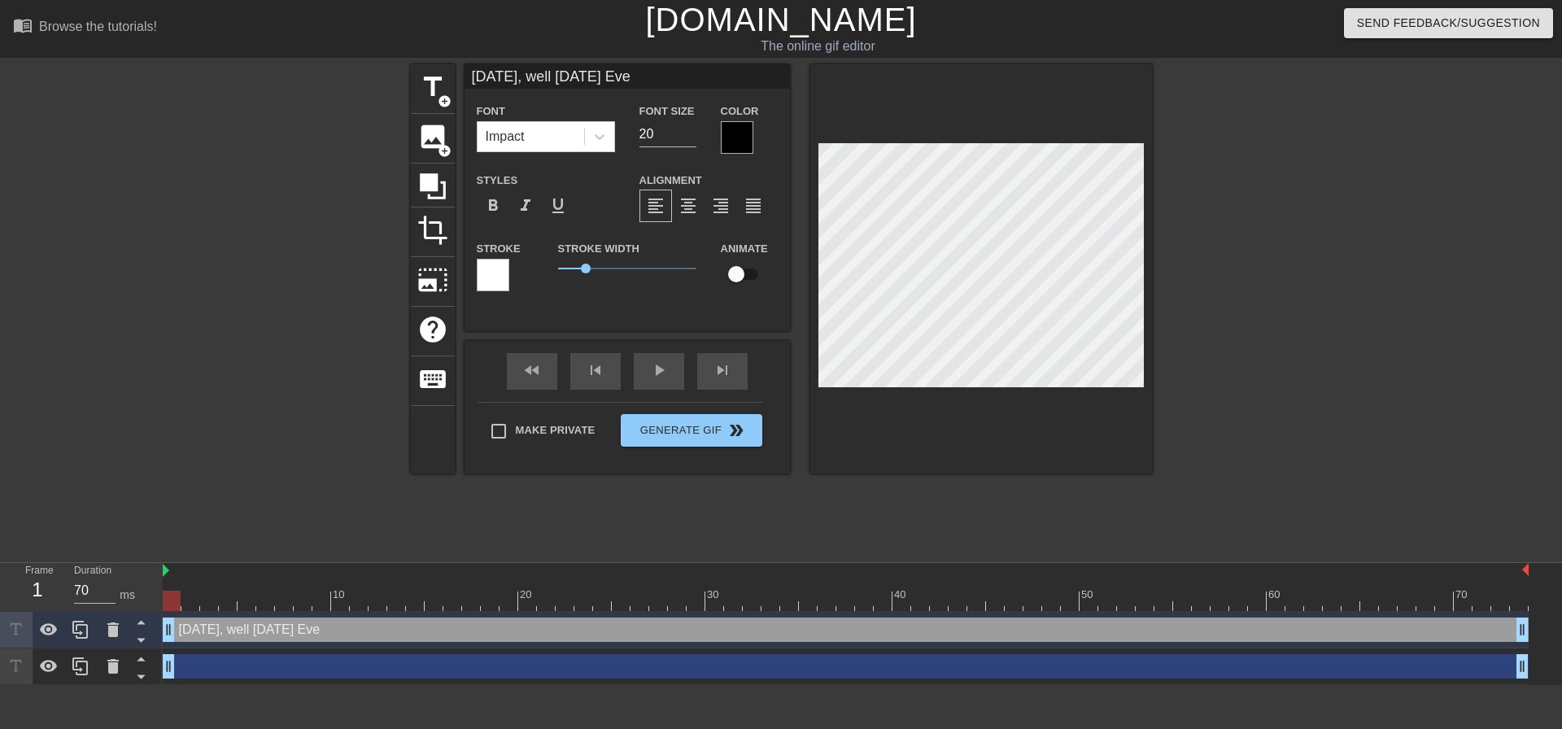
type textarea "[DATE], well [DATE] Eve"
type input "[DATE], well [DATE] Eve a"
type textarea "[DATE], well [DATE] Eve a"
type input "[DATE], well [DATE] Eve ac"
type textarea "[DATE], well [DATE] Eve ac"
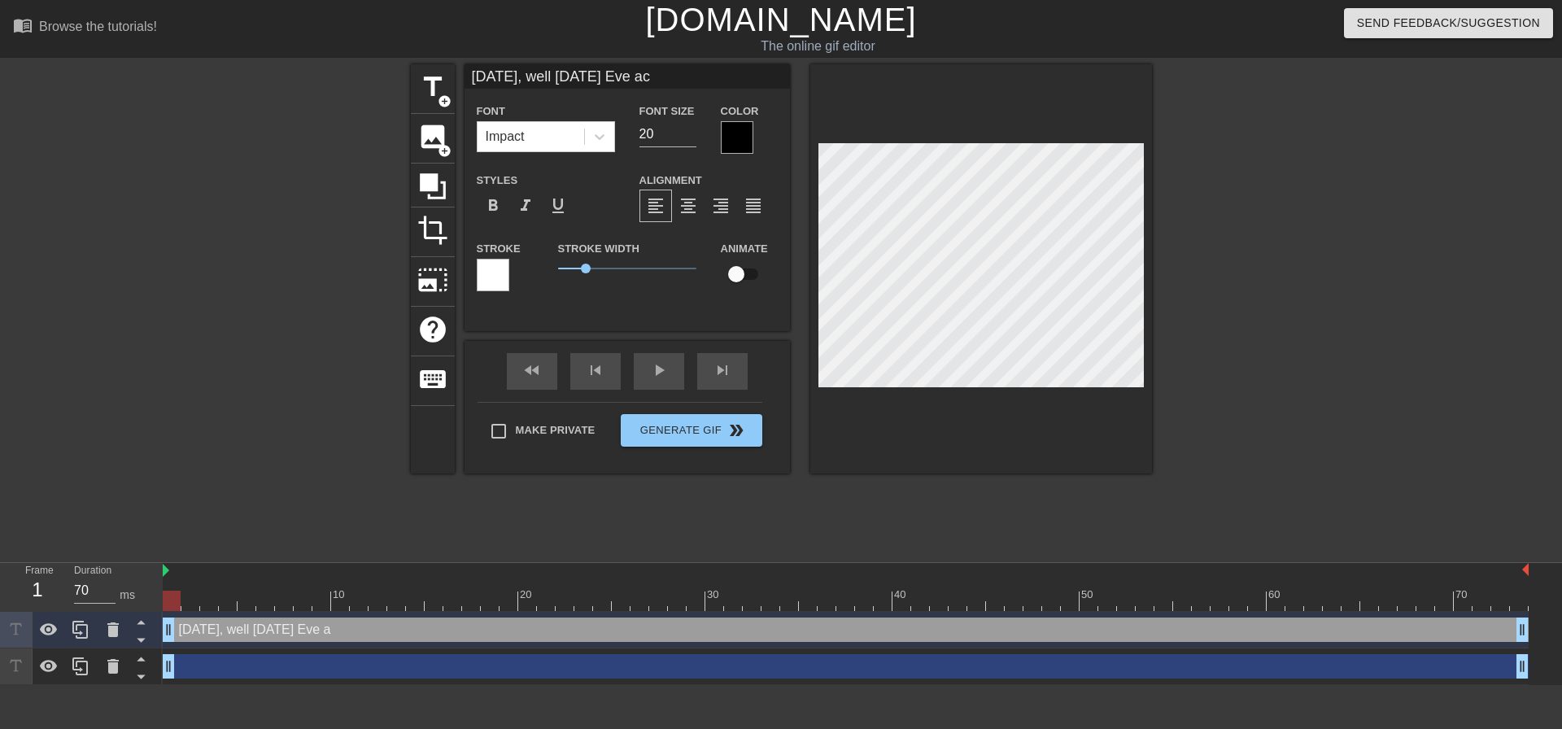
type input "[DATE], well [DATE] Eve acc"
type textarea "[DATE], well [DATE] Eve acc"
type input "[DATE], well [DATE] [PERSON_NAME] acco"
type textarea "[DATE], well [DATE] [PERSON_NAME] acco"
type input "[DATE], well [DATE] Eve accor"
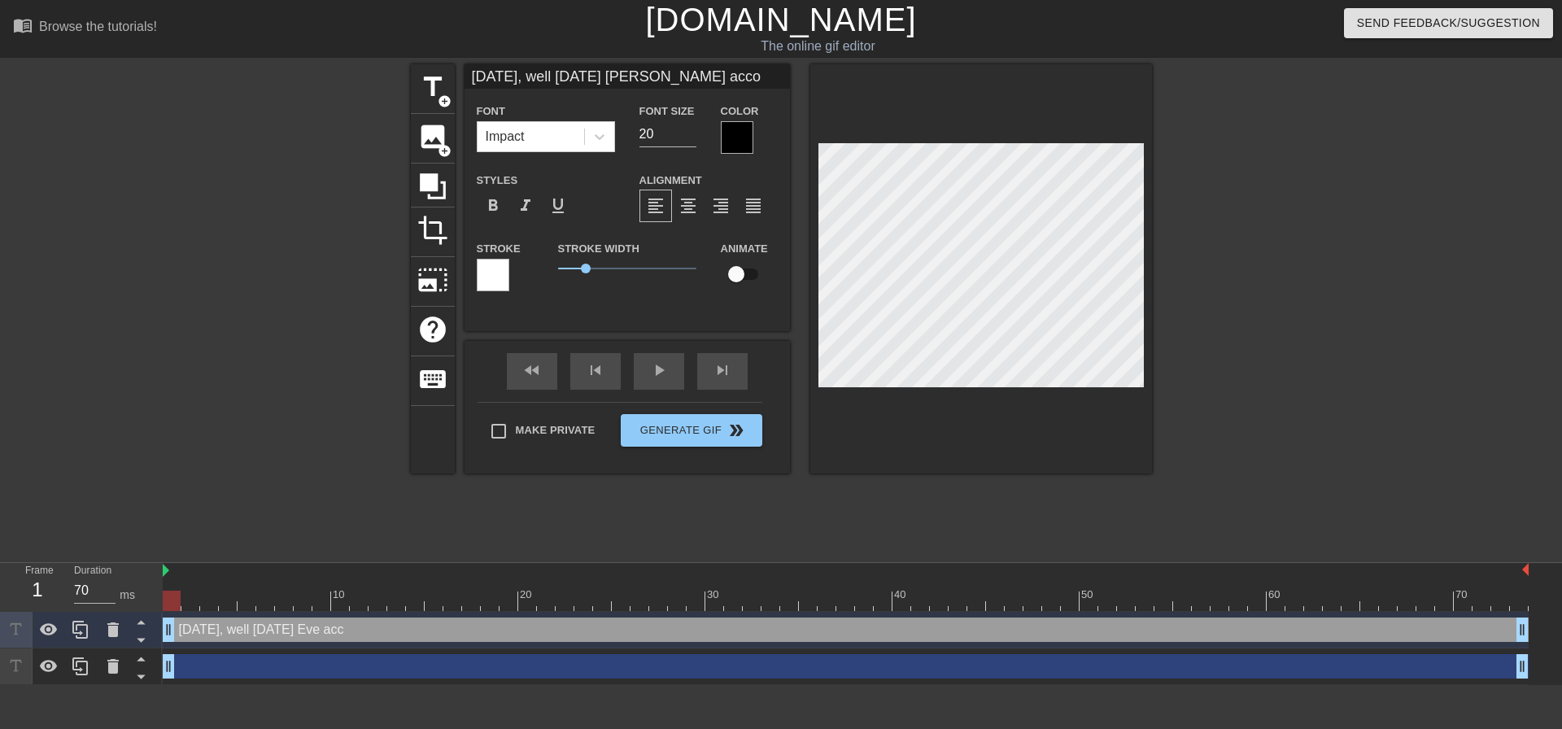
type textarea "[DATE], well [DATE] Eve accor"
type input "[DATE], well [DATE] Eve accord"
type textarea "[DATE], well [DATE] Eve accordi"
type input "[DATE], well [DATE] Eve accordi"
type textarea "[DATE], well [DATE] [PERSON_NAME] accordin"
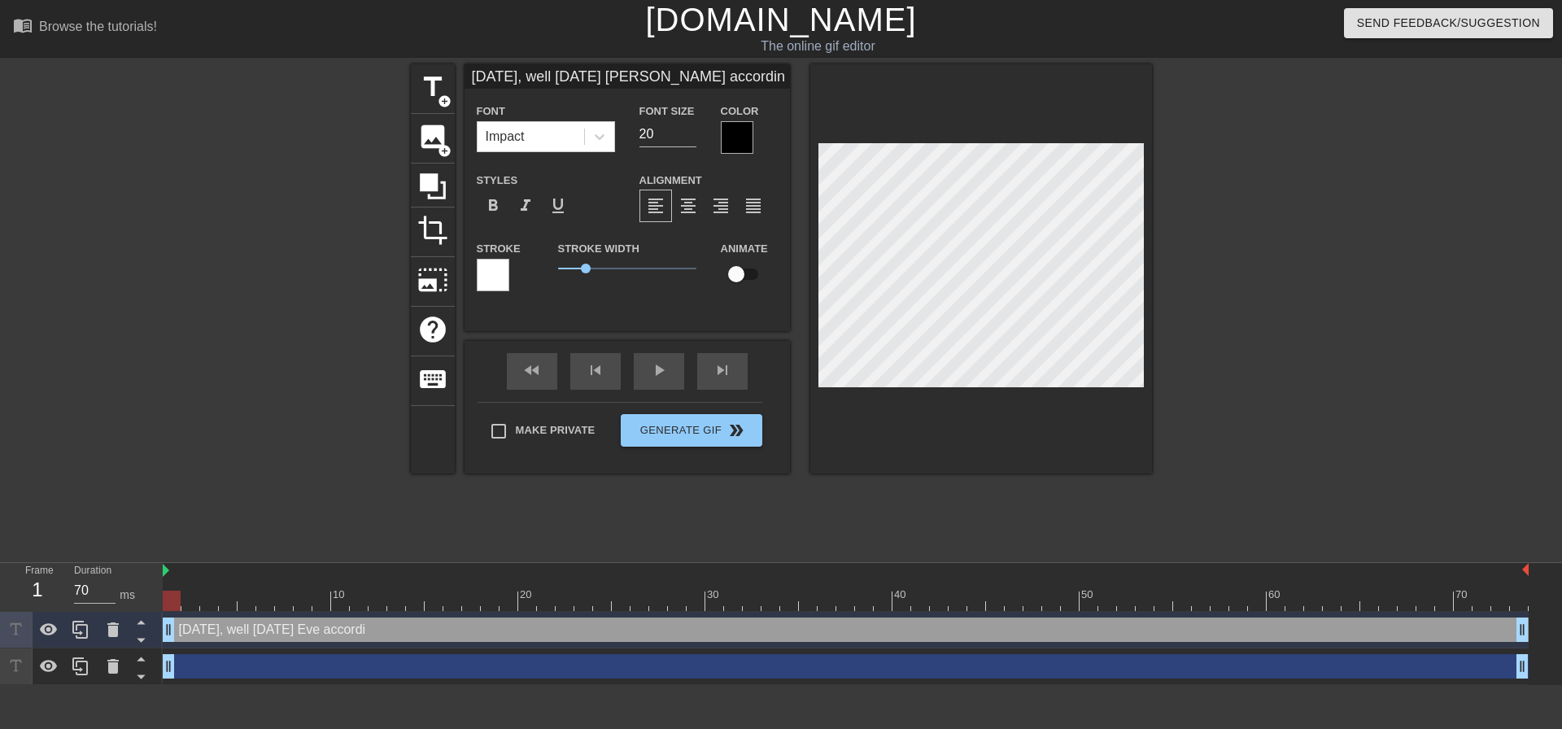
type input "[DATE], well [DATE] Eve according"
type textarea "[DATE], well [DATE] Eve according"
type input "[DATE], well [DATE] Eve according"
type textarea "[DATE], well [DATE] Eve according"
type input "[DATE], well [DATE] Eve according t"
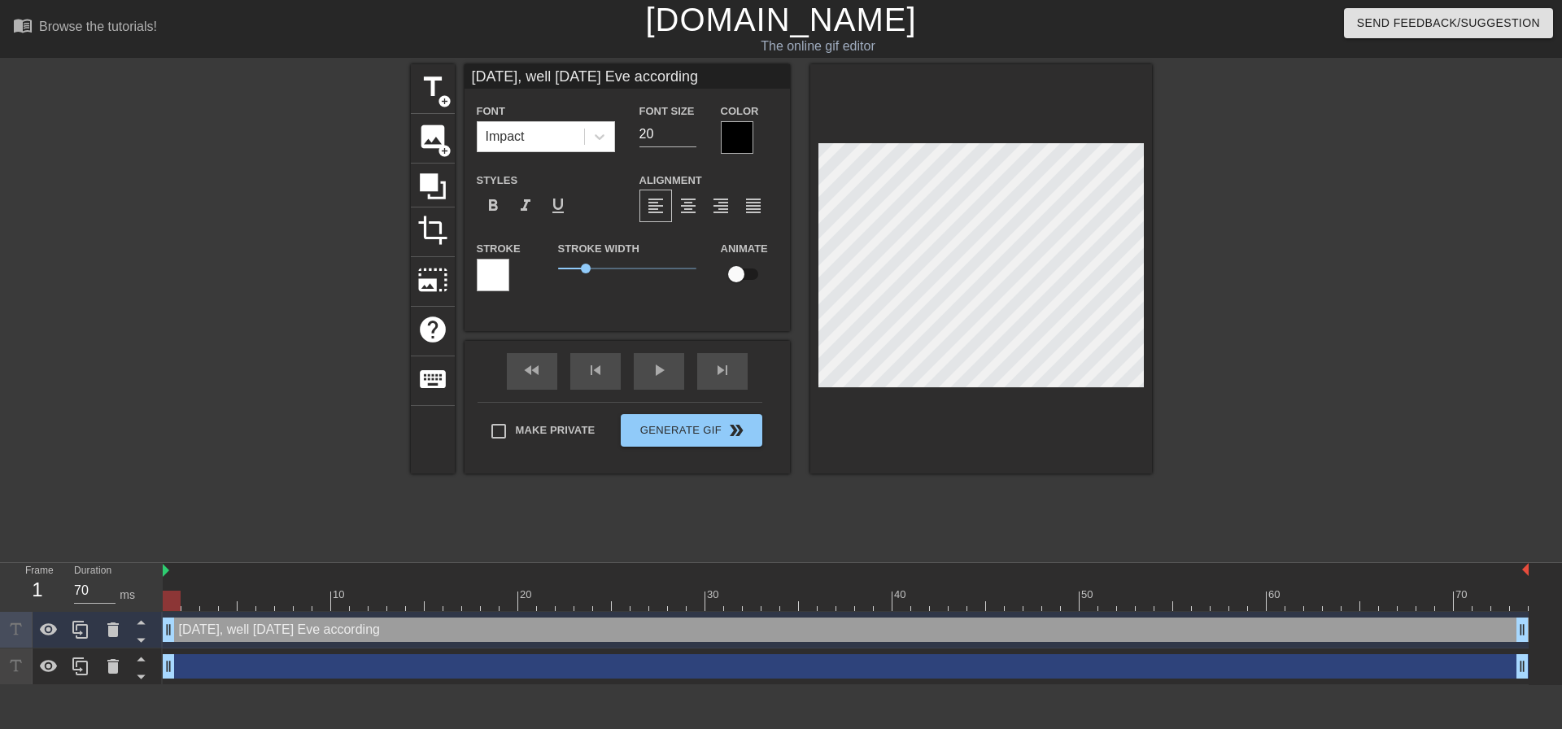
type textarea "[DATE], well [DATE] Eve according t"
type input "[DATE], well [DATE] Eve according to"
type textarea "[DATE], well [DATE] Eve according to"
type input "[DATE], well [DATE] Eve according to"
type textarea "[DATE], well [DATE] Eve according to"
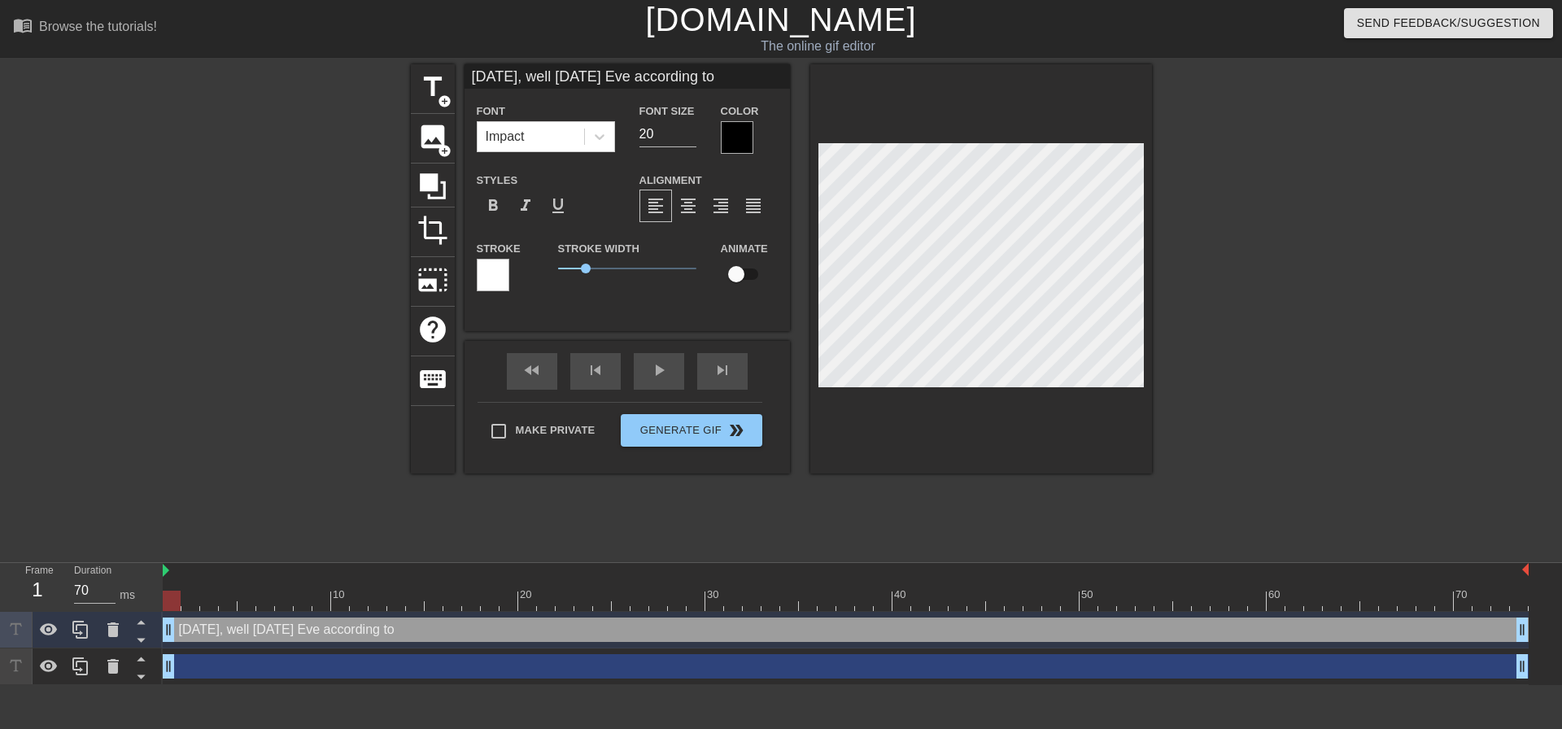
type input "[DATE], well [DATE] Eve according to s"
type textarea "[DATE], well [DATE] Eve according to s"
type input "[DATE], well [DATE] Eve according to so"
type textarea "[DATE], well [DATE] Eve according to so"
type input "[DATE], well [DATE] Eve according to som"
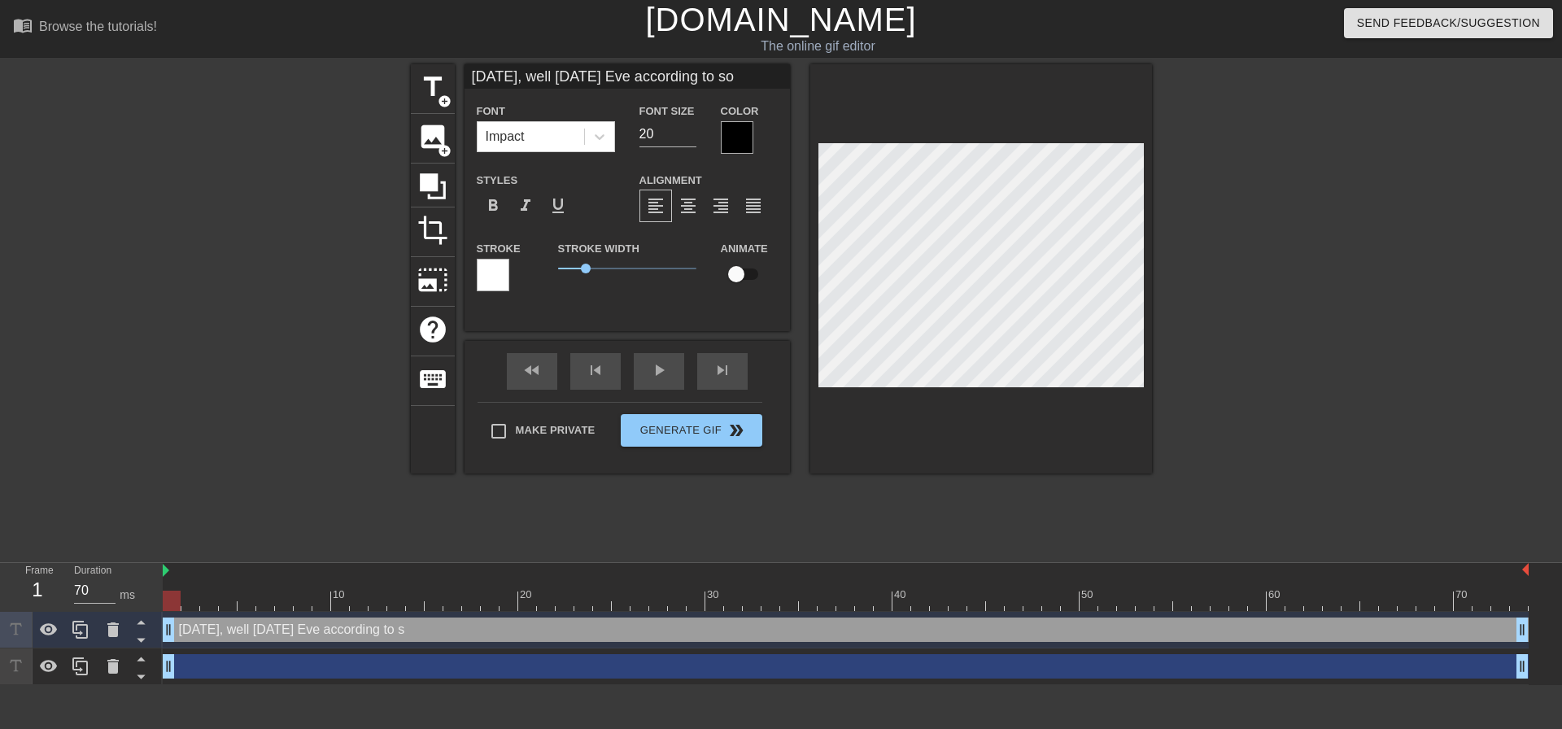
type textarea "[DATE], well [DATE] Eve according to som"
type input "[DATE], well [DATE] Eve according to some"
type textarea "[DATE], well [DATE] Eve according to some"
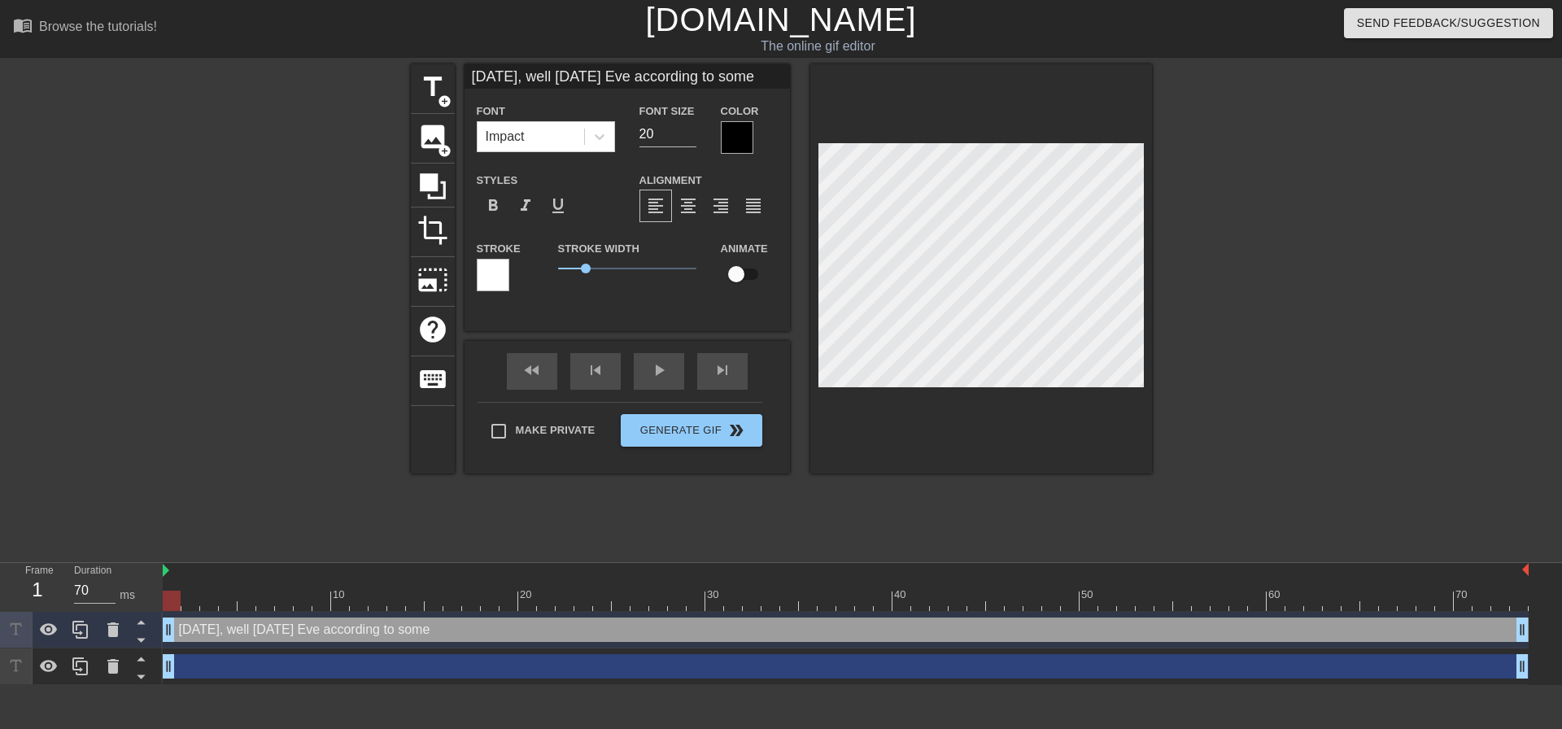
type input "[DATE], wellFriday Eve according to some"
type textarea "[DATE], wellFriday Eve according to some"
type input "[DATE], welFriday Eve according to some"
type textarea "[DATE], welFriday Eve according to some"
type input "[DATE], weFriday Eve according to some"
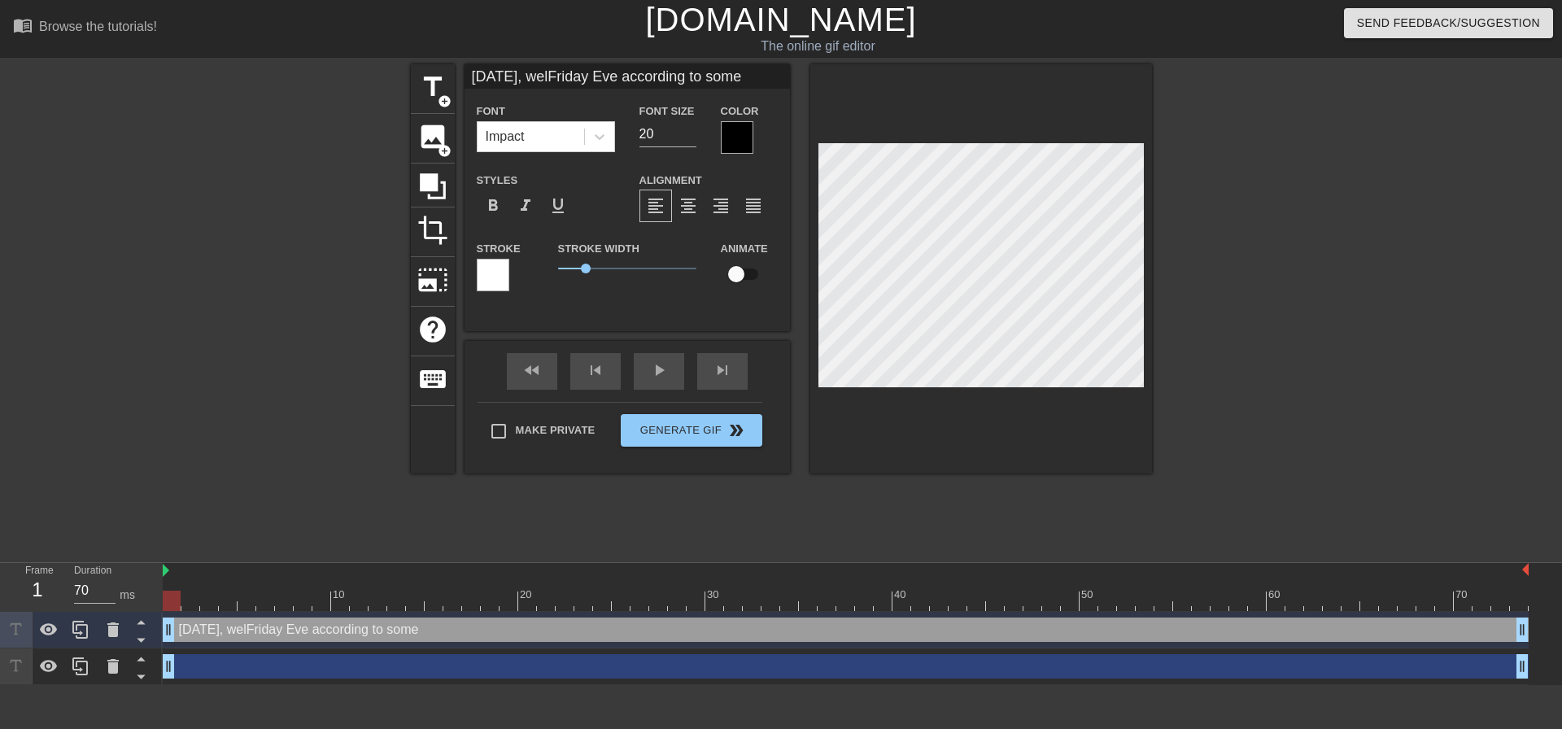
type textarea "[DATE], weFriday Eve according to some"
type input "[DATE], wFriday Eve according to some"
type textarea "[DATE], wFriday Eve according to some"
type input "[DATE], [DATE] Eve according to some"
type textarea "[DATE], [DATE] Eve according to some"
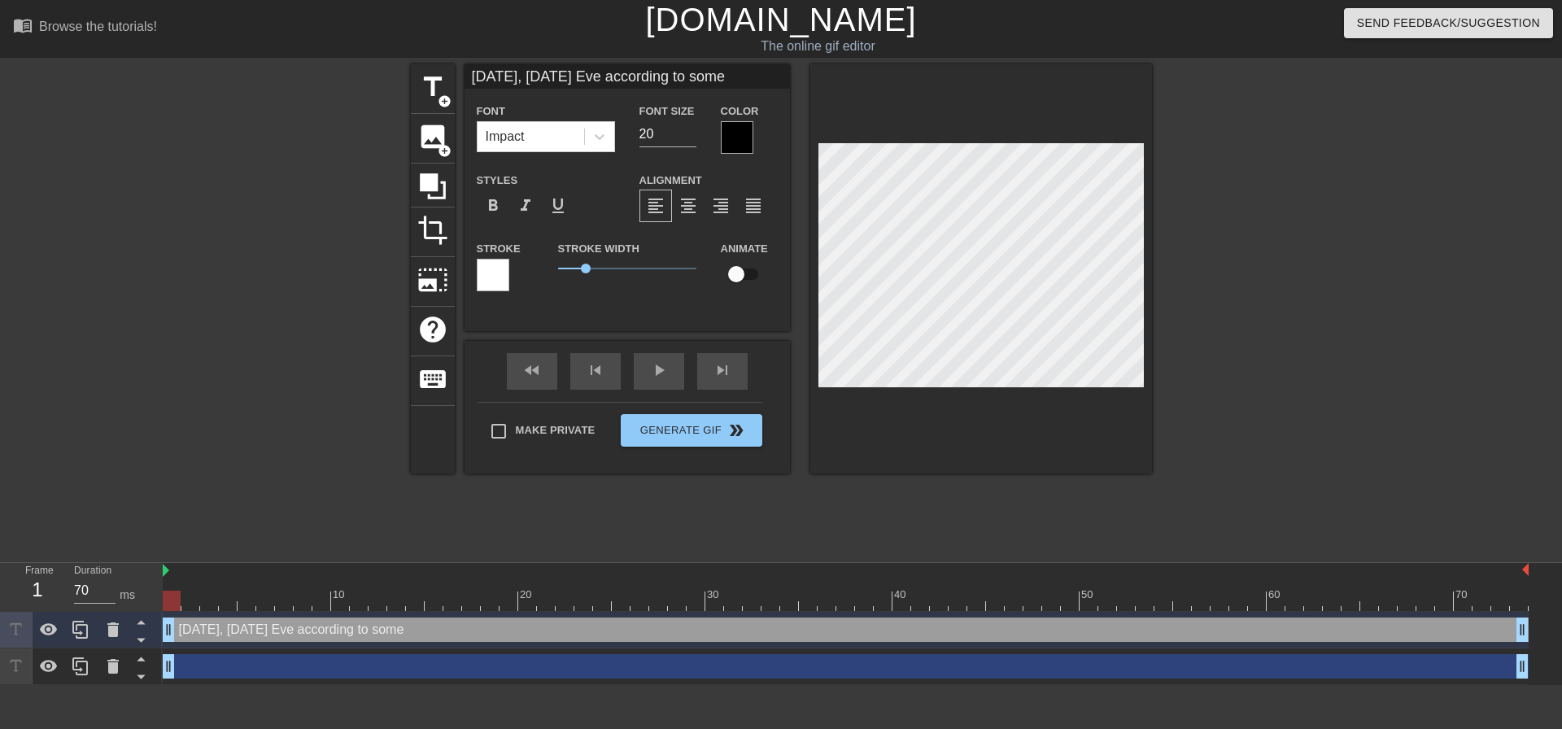
scroll to position [2, 6]
click at [490, 202] on span "format_bold" at bounding box center [493, 206] width 20 height 20
drag, startPoint x: 656, startPoint y: 140, endPoint x: 645, endPoint y: 139, distance: 10.6
click at [645, 139] on input "20" at bounding box center [668, 134] width 57 height 26
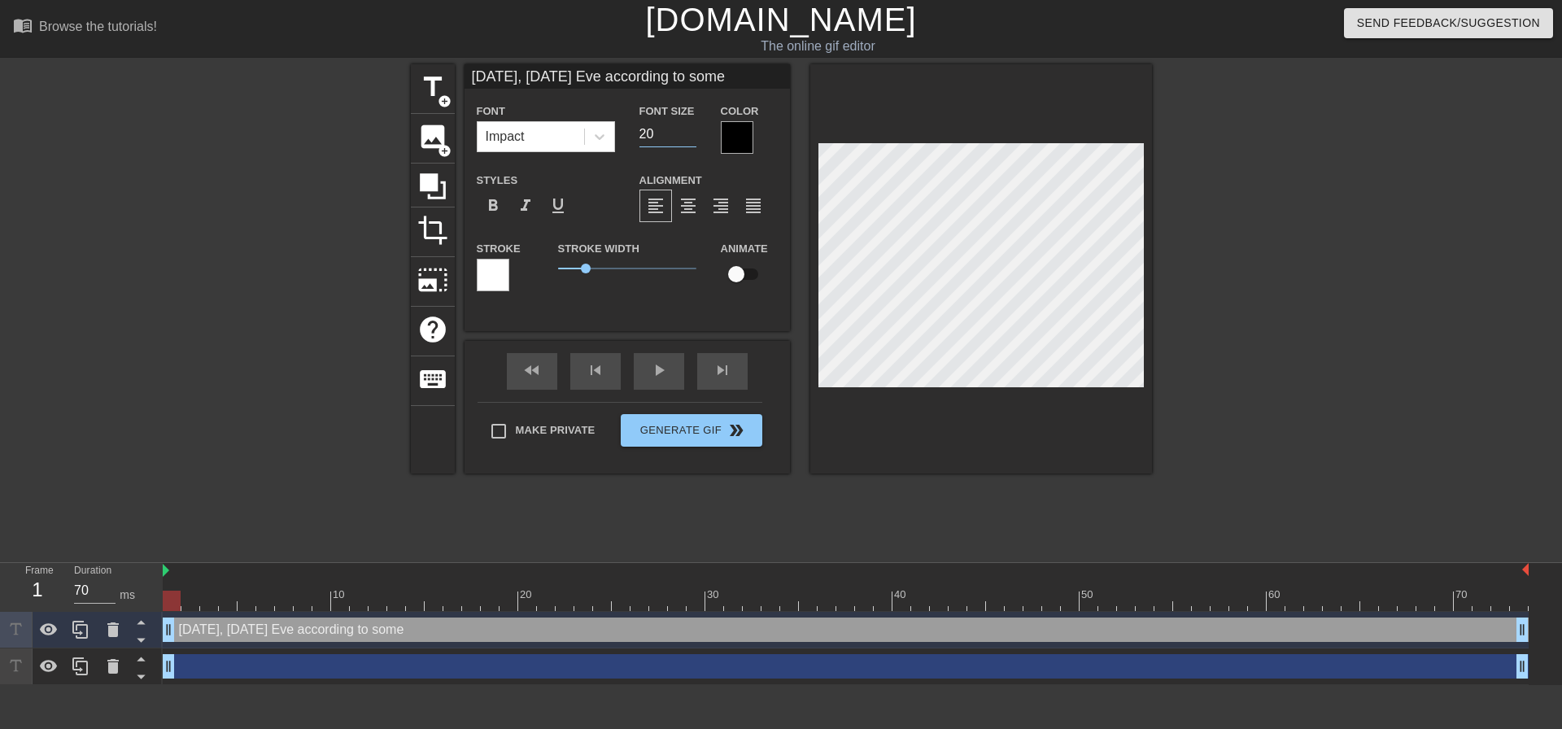
type input "22"
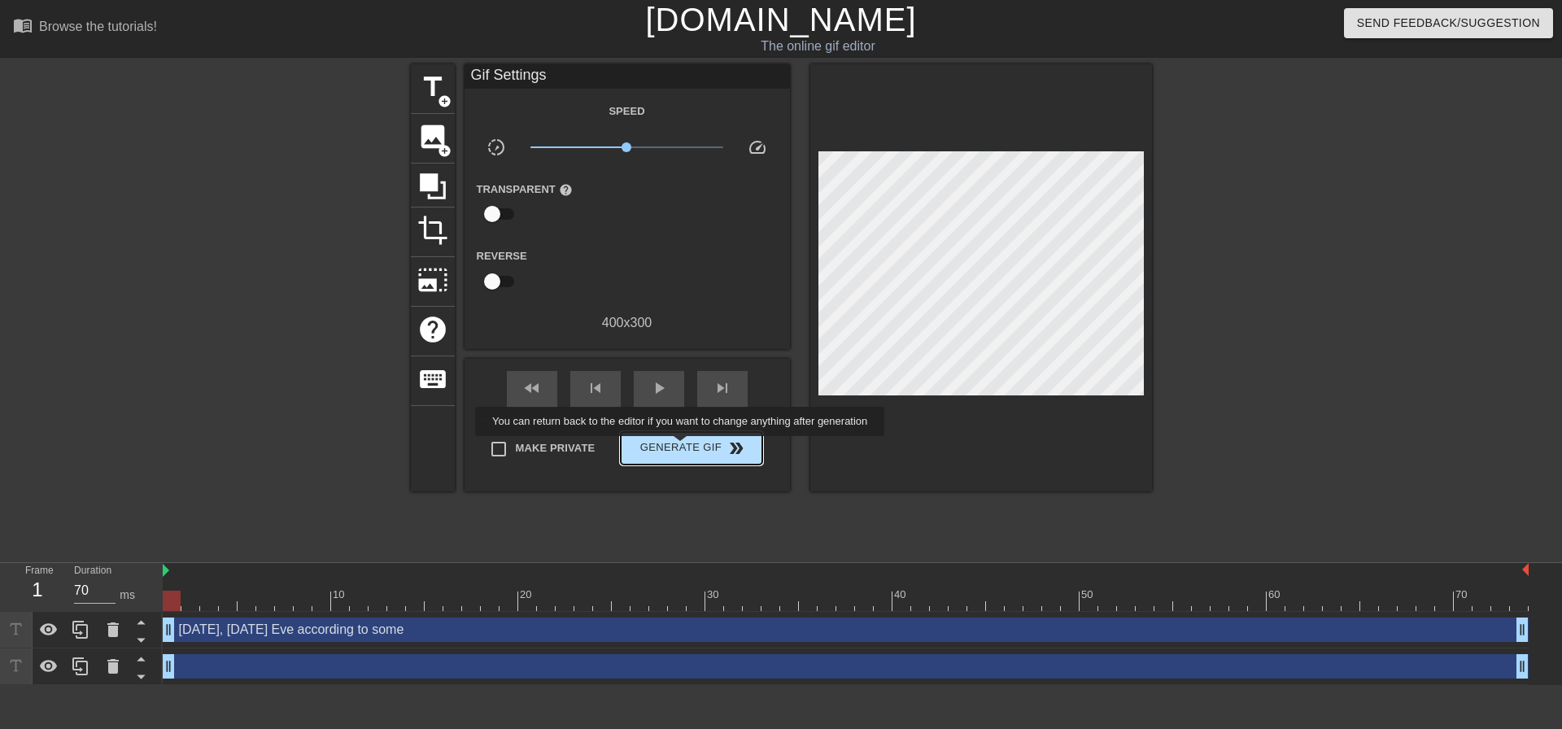
click at [682, 448] on span "Generate Gif double_arrow" at bounding box center [691, 449] width 128 height 20
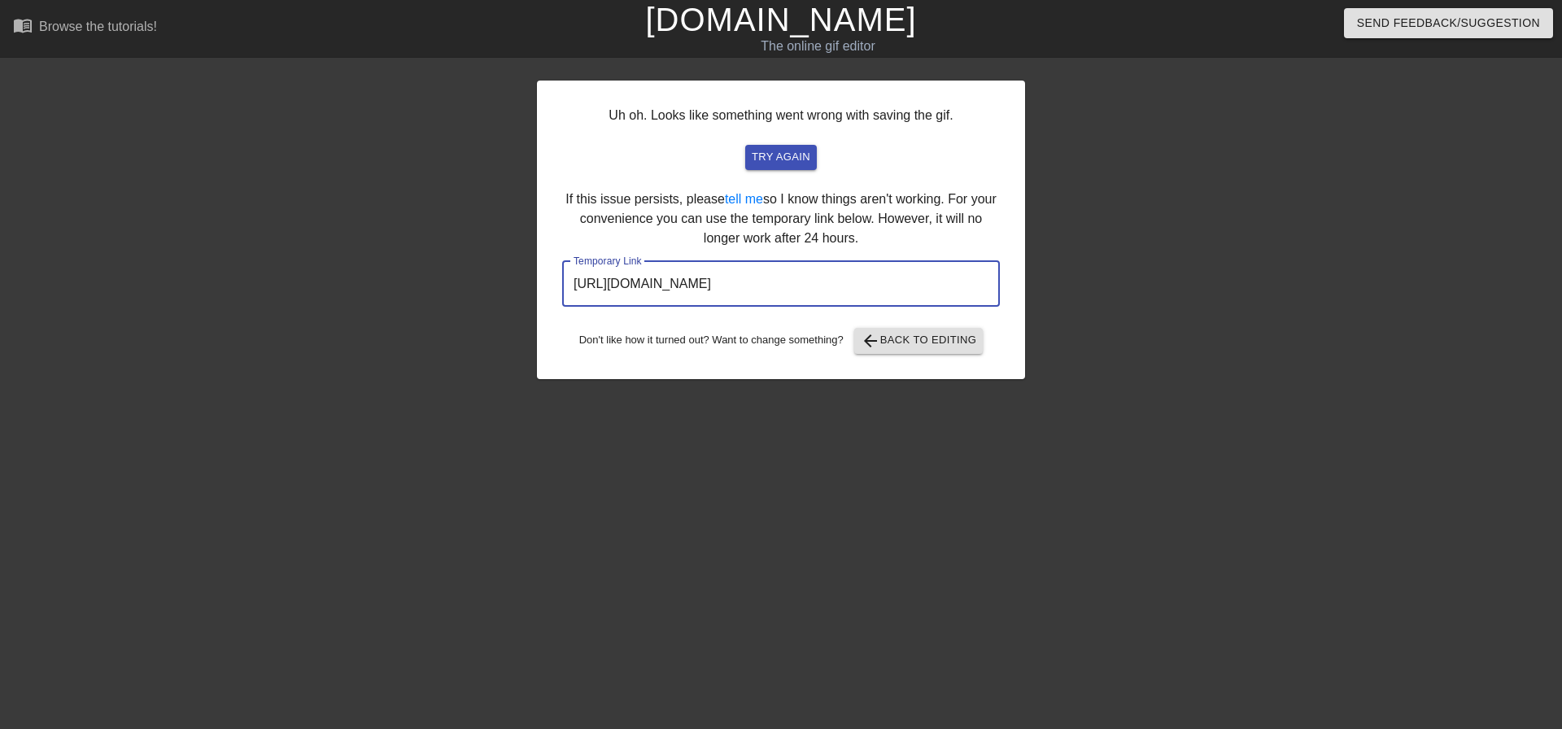
drag, startPoint x: 916, startPoint y: 288, endPoint x: 510, endPoint y: 285, distance: 406.1
click at [510, 285] on div "Uh oh. Looks like something went wrong with saving the gif. try again If this i…" at bounding box center [781, 308] width 1562 height 488
